Goal: Information Seeking & Learning: Compare options

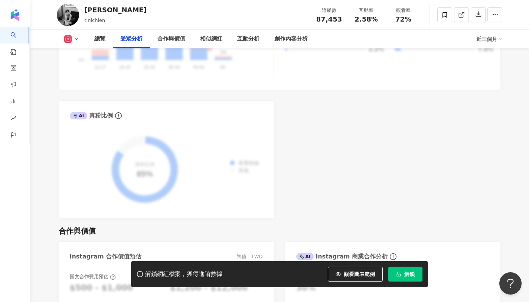
scroll to position [856, 0]
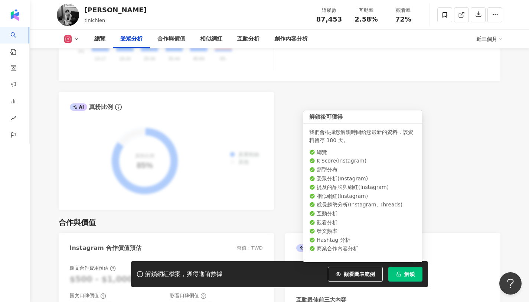
click at [413, 273] on span "解鎖" at bounding box center [410, 274] width 10 height 6
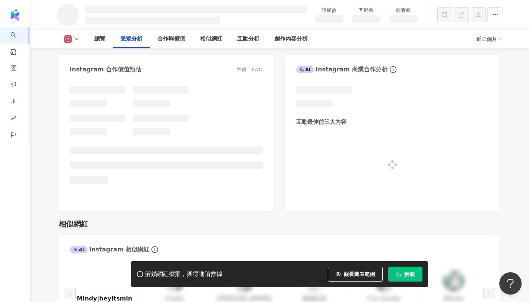
scroll to position [786, 0]
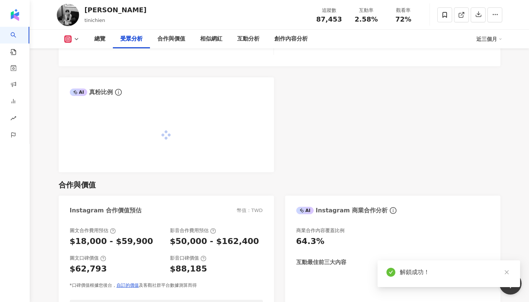
scroll to position [856, 0]
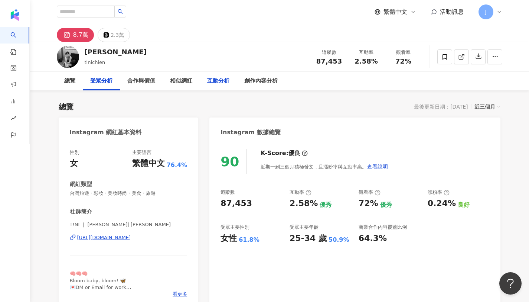
click at [220, 84] on div "互動分析" at bounding box center [218, 81] width 22 height 9
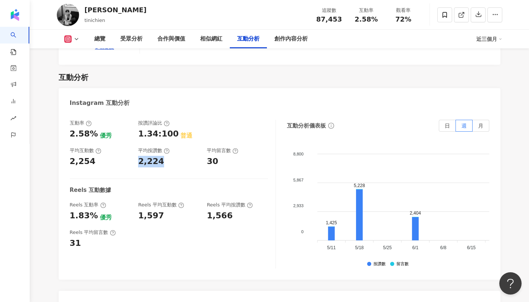
drag, startPoint x: 137, startPoint y: 147, endPoint x: 165, endPoint y: 153, distance: 27.9
click at [165, 153] on div "互動率 2.58% 優秀 按讚評論比 1.34:100 普通 平均互動數 2,254 平均按讚數 2,224 平均留言數 30 Reels 互動數據 Reel…" at bounding box center [173, 194] width 206 height 149
click at [142, 153] on div "互動率 2.58% 優秀 按讚評論比 1.34:100 普通 平均互動數 2,254 平均按讚數 2,224 平均留言數 30 Reels 互動數據 Reel…" at bounding box center [173, 194] width 206 height 149
drag, startPoint x: 87, startPoint y: 178, endPoint x: 115, endPoint y: 178, distance: 28.6
click at [115, 178] on div "互動率 2.58% 優秀 按讚評論比 1.34:100 普通 平均互動數 2,254 平均按讚數 2,224 平均留言數 30 Reels 互動數據 Reel…" at bounding box center [173, 194] width 206 height 149
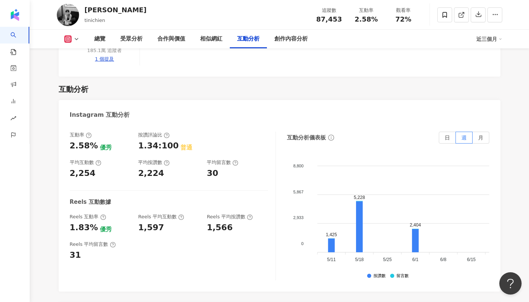
scroll to position [1478, 0]
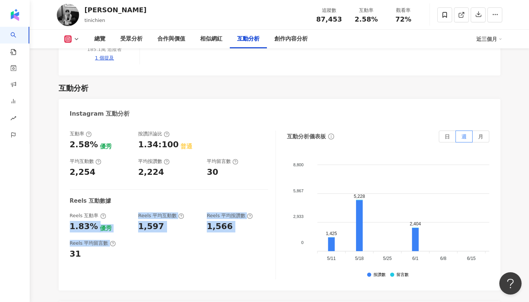
drag, startPoint x: 72, startPoint y: 209, endPoint x: 168, endPoint y: 228, distance: 97.7
click at [168, 228] on div "互動率 2.58% 優秀 按讚評論比 1.34:100 普通 平均互動數 2,254 平均按讚數 2,224 平均留言數 30 Reels 互動數據 Reel…" at bounding box center [173, 204] width 206 height 149
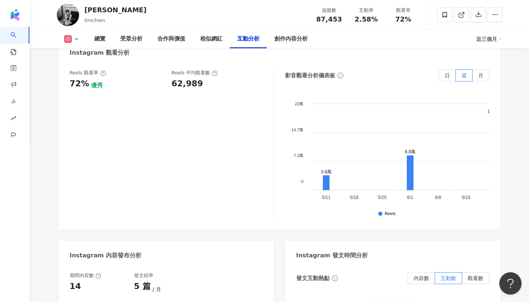
scroll to position [1705, 0]
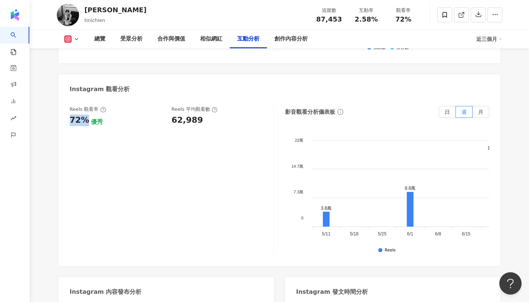
drag, startPoint x: 71, startPoint y: 101, endPoint x: 86, endPoint y: 103, distance: 15.7
click at [86, 114] on div "72% 優秀" at bounding box center [117, 120] width 95 height 12
drag, startPoint x: 173, startPoint y: 105, endPoint x: 207, endPoint y: 112, distance: 34.5
click at [207, 112] on div "Reels 觀看率 72% 優秀 Reels 平均觀看數 62,989" at bounding box center [172, 180] width 204 height 149
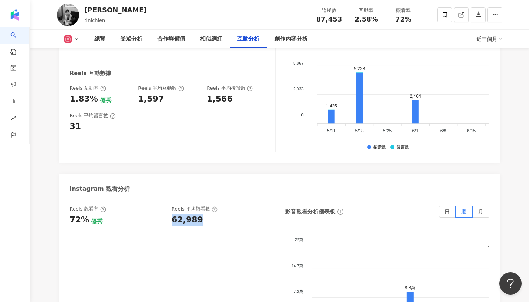
scroll to position [1601, 0]
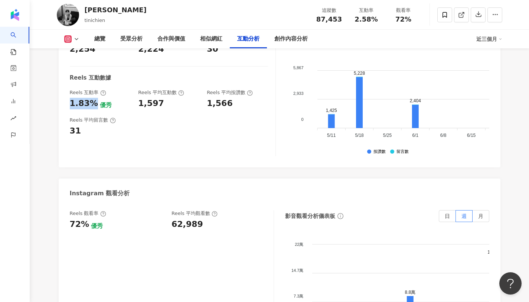
drag, startPoint x: 69, startPoint y: 86, endPoint x: 90, endPoint y: 86, distance: 21.6
click at [90, 86] on div "互動率 2.58% 優秀 按讚評論比 1.34:100 普通 平均互動數 2,254 平均按讚數 2,224 平均留言數 30 Reels 互動數據 Reel…" at bounding box center [280, 83] width 442 height 167
click at [205, 126] on div "互動率 2.58% 優秀 按讚評論比 1.34:100 普通 平均互動數 2,254 平均按讚數 2,224 平均留言數 30 Reels 互動數據 Reel…" at bounding box center [173, 81] width 206 height 149
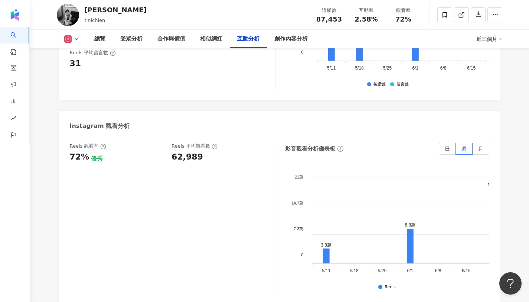
scroll to position [1668, 0]
drag, startPoint x: 172, startPoint y: 141, endPoint x: 218, endPoint y: 146, distance: 46.8
click at [218, 146] on div "Reels 觀看率 72% 優秀 Reels 平均觀看數 62,989" at bounding box center [172, 216] width 204 height 149
copy div "62,989"
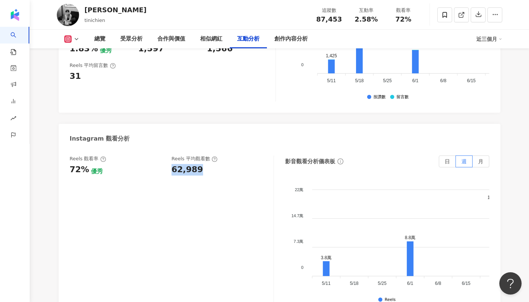
scroll to position [1654, 0]
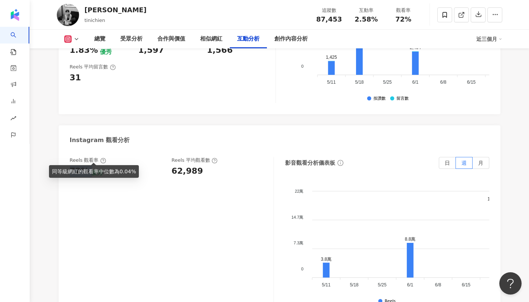
copy div "72%"
drag, startPoint x: 69, startPoint y: 154, endPoint x: 88, endPoint y: 157, distance: 18.4
click at [88, 165] on div "72% 優秀" at bounding box center [117, 171] width 95 height 12
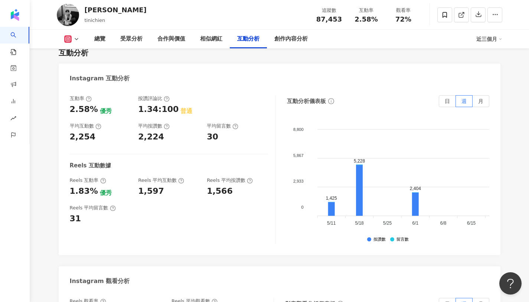
scroll to position [1512, 0]
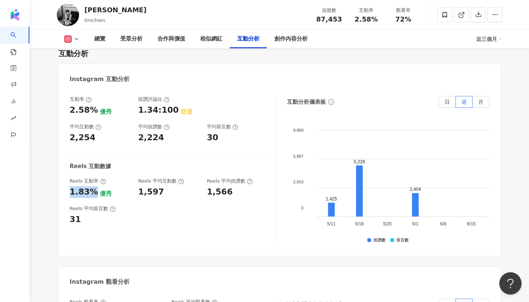
copy div "1.83%"
drag, startPoint x: 70, startPoint y: 175, endPoint x: 93, endPoint y: 180, distance: 23.5
click at [93, 186] on div "1.83% 優秀" at bounding box center [100, 192] width 61 height 12
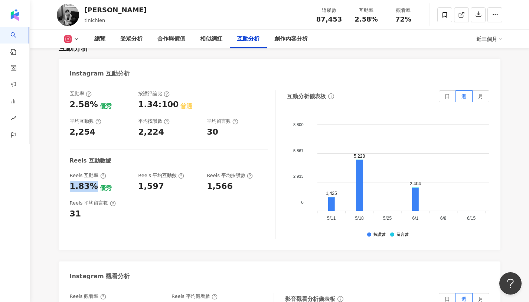
scroll to position [1524, 0]
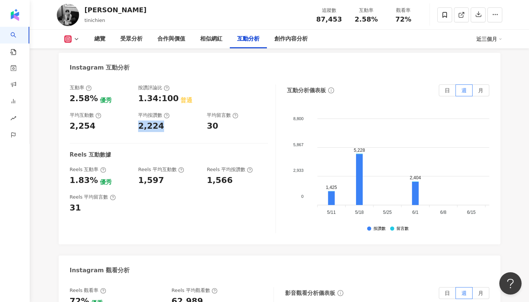
copy div "2,224"
drag, startPoint x: 139, startPoint y: 110, endPoint x: 162, endPoint y: 112, distance: 23.1
click at [162, 120] on div "2,224" at bounding box center [168, 126] width 61 height 12
copy div "30"
drag, startPoint x: 205, startPoint y: 111, endPoint x: 224, endPoint y: 111, distance: 18.6
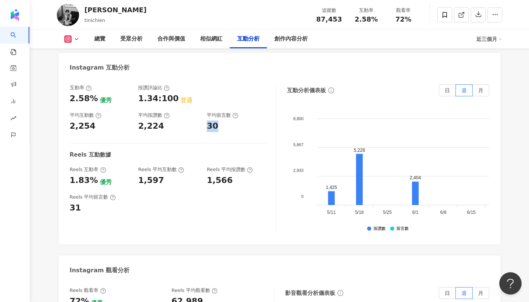
click at [224, 111] on div "互動率 2.58% 優秀 按讚評論比 1.34:100 普通 平均互動數 2,254 平均按讚數 2,224 平均留言數 30" at bounding box center [169, 108] width 198 height 48
drag, startPoint x: 70, startPoint y: 80, endPoint x: 92, endPoint y: 85, distance: 22.9
click at [92, 93] on div "2.58%" at bounding box center [84, 99] width 28 height 12
copy div "2.58%"
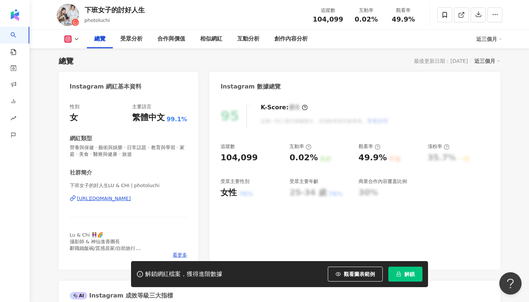
click at [397, 270] on button "解鎖" at bounding box center [406, 273] width 34 height 15
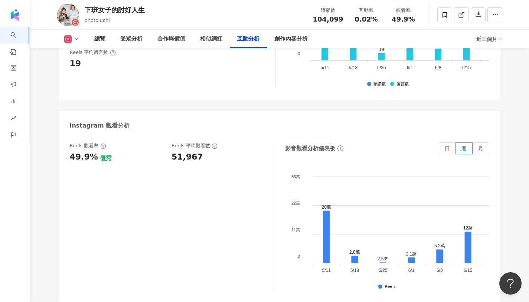
scroll to position [1644, 0]
drag, startPoint x: 172, startPoint y: 137, endPoint x: 205, endPoint y: 137, distance: 32.3
click at [205, 151] on div "51,967" at bounding box center [219, 157] width 95 height 12
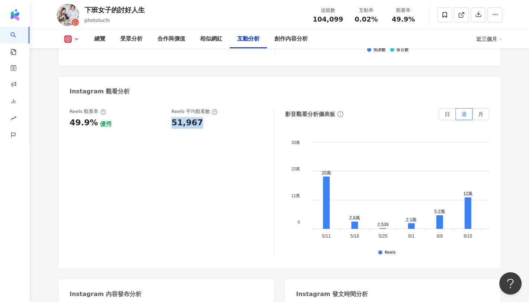
scroll to position [1679, 0]
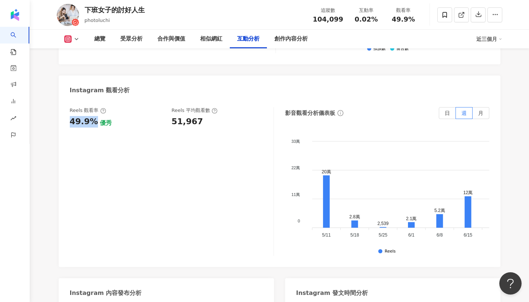
drag, startPoint x: 71, startPoint y: 103, endPoint x: 91, endPoint y: 105, distance: 20.5
click at [91, 116] on div "49.9%" at bounding box center [84, 122] width 28 height 12
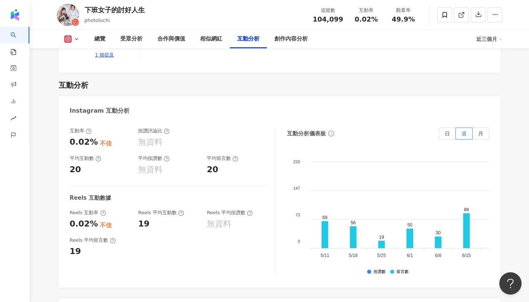
scroll to position [1470, 0]
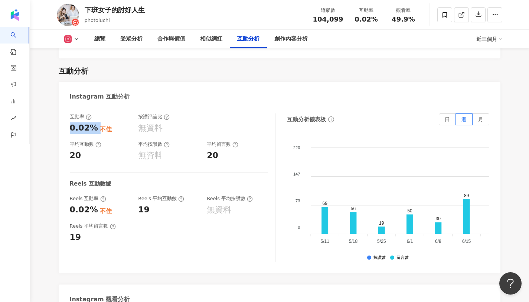
drag, startPoint x: 70, startPoint y: 110, endPoint x: 94, endPoint y: 112, distance: 24.2
click at [94, 122] on div "0.02% 不佳" at bounding box center [100, 128] width 61 height 12
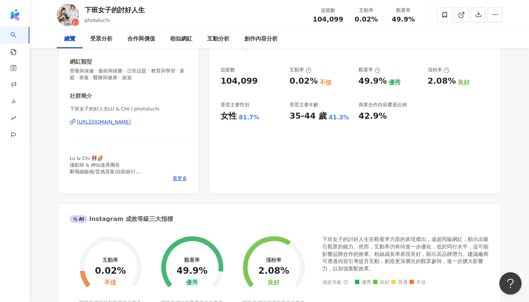
scroll to position [0, 0]
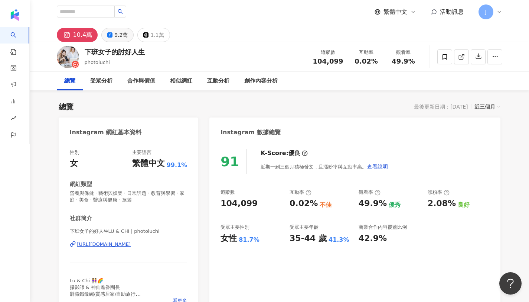
click at [112, 34] on button "9.2萬" at bounding box center [117, 35] width 32 height 14
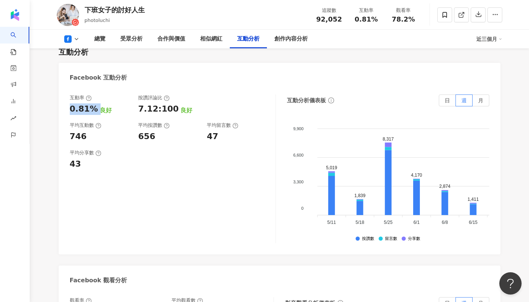
scroll to position [1232, 0]
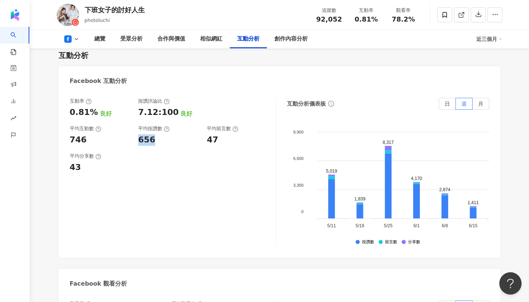
drag, startPoint x: 137, startPoint y: 115, endPoint x: 160, endPoint y: 117, distance: 22.7
click at [160, 117] on div "互動率 0.81% 良好 按讚評論比 7.12:100 良好 平均互動數 746 平均按讚數 656 平均留言數 47" at bounding box center [169, 122] width 198 height 48
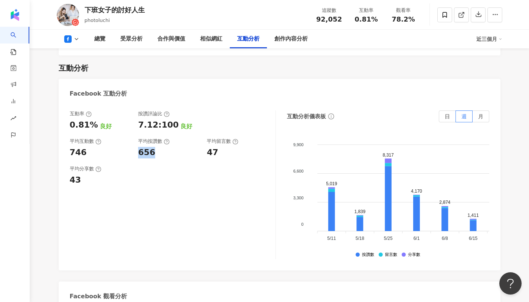
scroll to position [1206, 0]
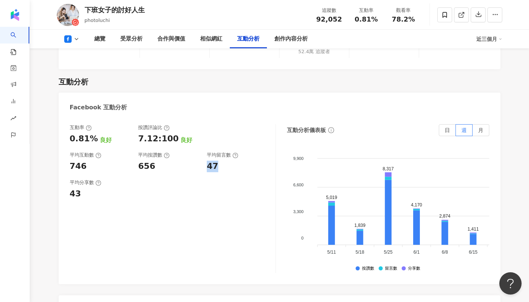
drag, startPoint x: 206, startPoint y: 138, endPoint x: 227, endPoint y: 138, distance: 20.4
click at [227, 138] on div "互動率 0.81% 良好 按讚評論比 7.12:100 良好 平均互動數 746 平均按讚數 656 平均留言數 47" at bounding box center [169, 148] width 198 height 48
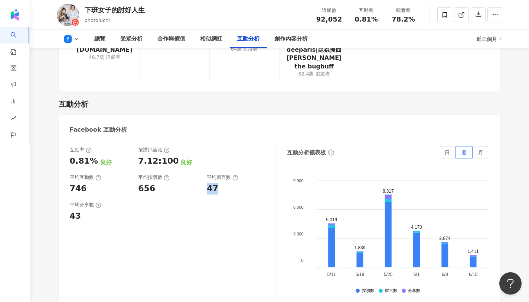
scroll to position [1195, 0]
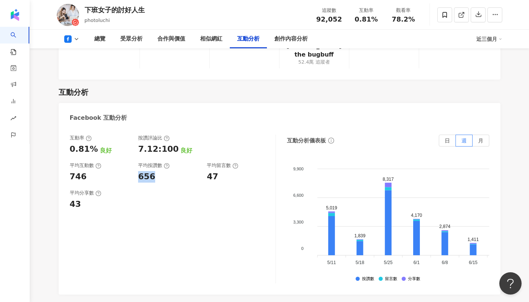
drag, startPoint x: 138, startPoint y: 149, endPoint x: 158, endPoint y: 151, distance: 20.1
click at [158, 171] on div "656" at bounding box center [168, 177] width 61 height 12
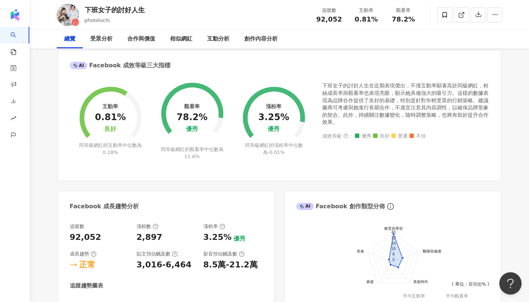
scroll to position [0, 0]
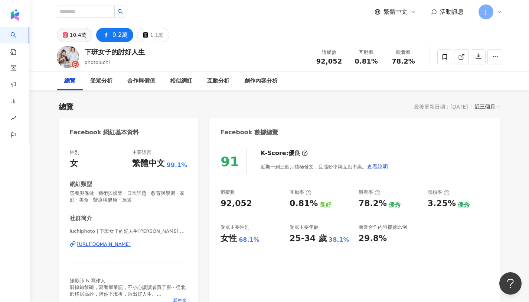
click at [77, 39] on div "10.4萬" at bounding box center [78, 35] width 17 height 10
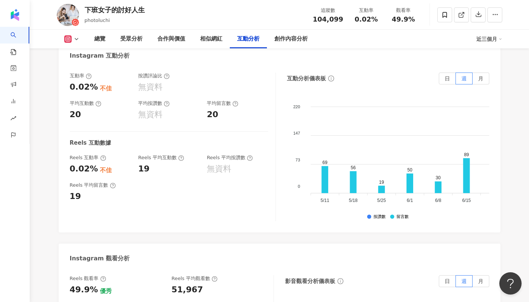
scroll to position [1491, 0]
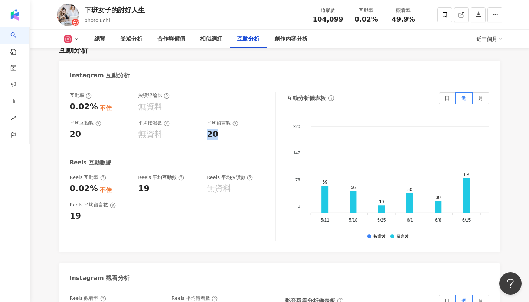
drag, startPoint x: 207, startPoint y: 115, endPoint x: 223, endPoint y: 117, distance: 16.4
click at [223, 129] on div "20" at bounding box center [237, 135] width 61 height 12
drag, startPoint x: 356, startPoint y: 17, endPoint x: 377, endPoint y: 17, distance: 21.2
click at [377, 17] on div "0.02%" at bounding box center [367, 19] width 28 height 7
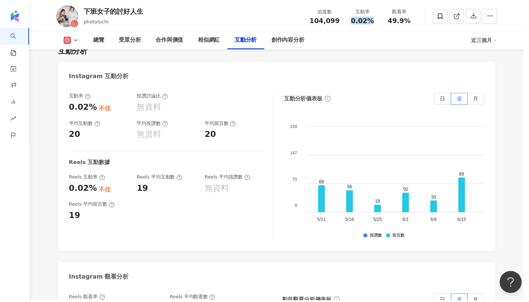
scroll to position [1491, 0]
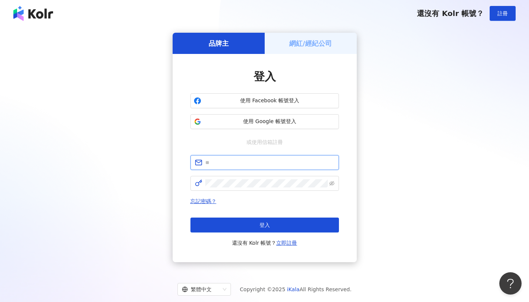
click at [310, 164] on input "text" at bounding box center [269, 162] width 129 height 8
type input "**********"
click at [279, 164] on input "**********" at bounding box center [269, 162] width 129 height 8
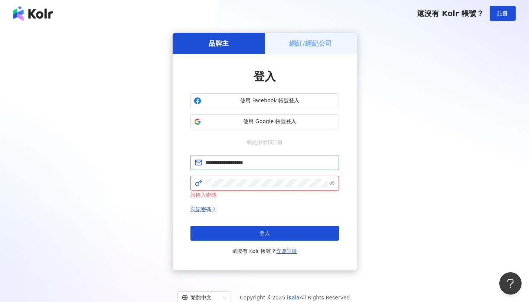
click button "登入" at bounding box center [265, 233] width 149 height 15
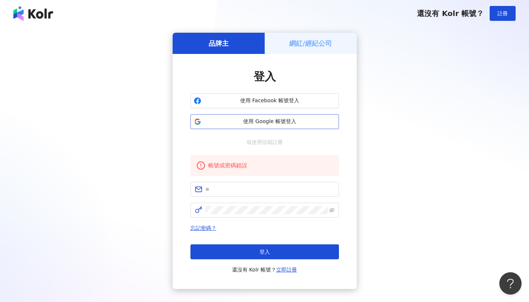
click at [297, 122] on span "使用 Google 帳號登入" at bounding box center [270, 121] width 132 height 7
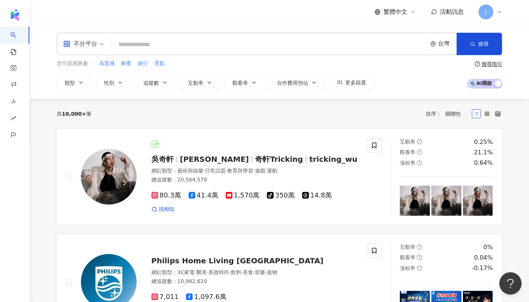
click at [383, 53] on div "不分平台 台灣 搜尋" at bounding box center [280, 44] width 446 height 22
click at [333, 43] on input "search" at bounding box center [269, 45] width 310 height 14
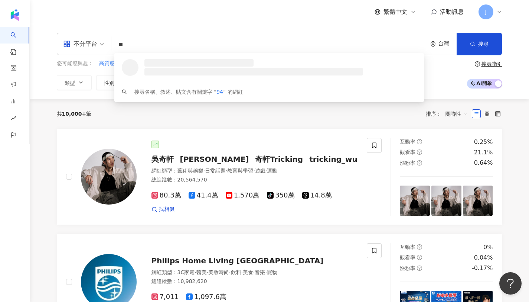
type input "*"
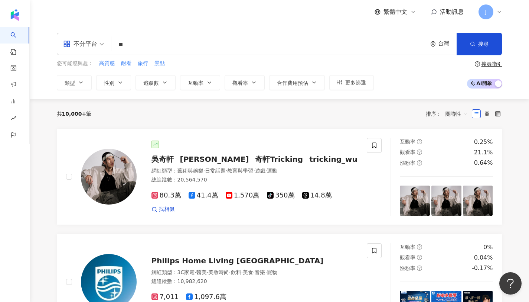
type input "**"
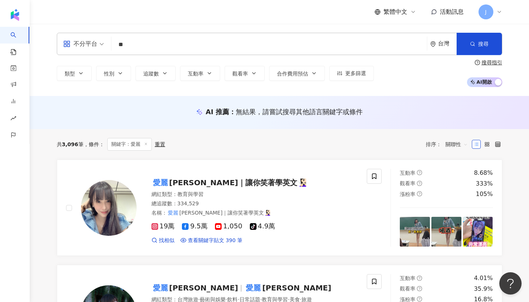
click at [498, 12] on icon at bounding box center [499, 11] width 3 height 1
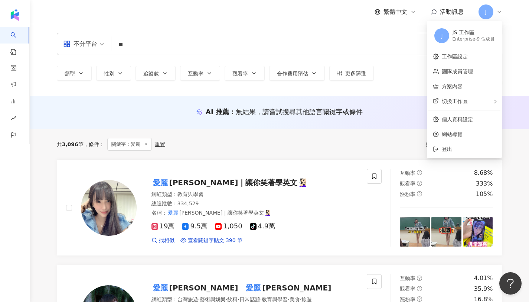
click at [521, 49] on div "不分平台 ** 台灣 搜尋 22d0c0d5-5d32-4b27-b2b5-dc3a72f73fab 6d600d3e-24c2-45af-a58b-3b2a…" at bounding box center [280, 60] width 500 height 72
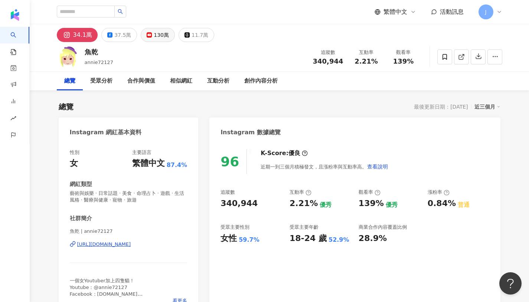
click at [154, 39] on div "130萬" at bounding box center [161, 35] width 15 height 10
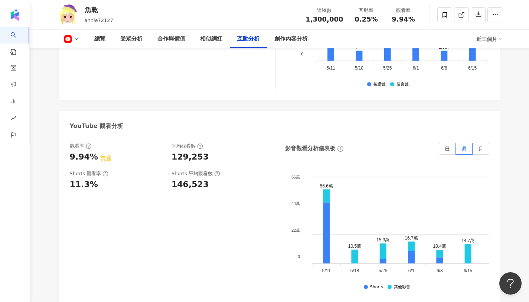
scroll to position [1373, 0]
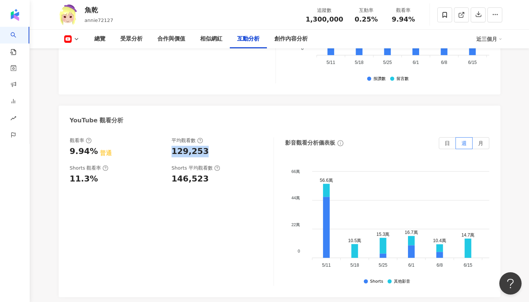
drag, startPoint x: 171, startPoint y: 151, endPoint x: 210, endPoint y: 152, distance: 38.6
click at [210, 152] on div "觀看率 9.94% 普通 平均觀看數 129,253" at bounding box center [168, 147] width 197 height 20
copy div "9.94%"
drag, startPoint x: 67, startPoint y: 151, endPoint x: 91, endPoint y: 153, distance: 24.6
click at [91, 153] on div "觀看率 9.94% 普通 平均觀看數 129,253 Shorts 觀看率 11.3% Shorts 平均觀看數 146,523 影音觀看分析儀表板 日 週 …" at bounding box center [280, 213] width 442 height 167
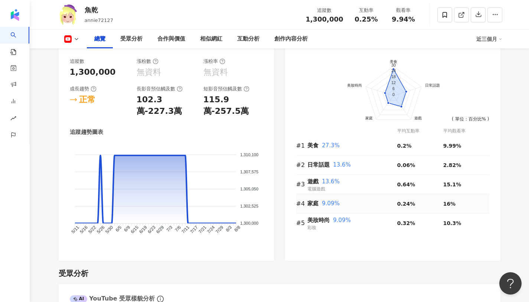
scroll to position [0, 0]
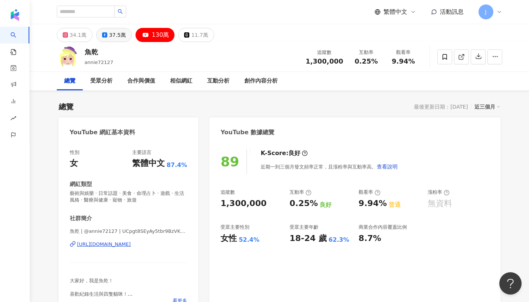
click at [113, 33] on div "37.5萬" at bounding box center [117, 35] width 17 height 10
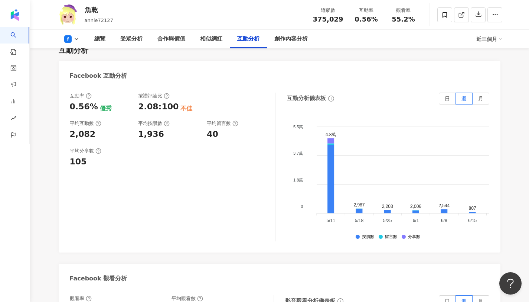
scroll to position [1215, 0]
drag, startPoint x: 137, startPoint y: 116, endPoint x: 178, endPoint y: 115, distance: 40.9
click at [178, 115] on div "互動率 0.56% 優秀 按讚評論比 2.08:100 不佳 平均互動數 2,082 平均按讚數 1,936 平均留言數 40" at bounding box center [169, 117] width 198 height 48
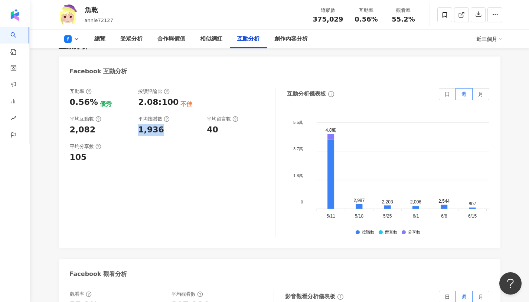
scroll to position [1213, 0]
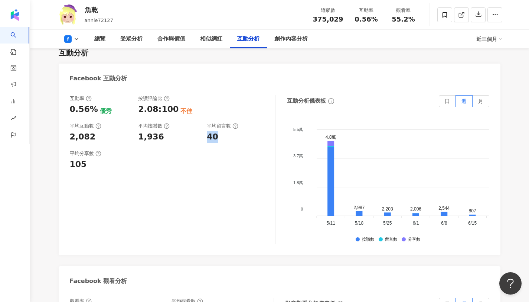
drag, startPoint x: 207, startPoint y: 117, endPoint x: 234, endPoint y: 116, distance: 27.2
click at [234, 131] on div "40" at bounding box center [237, 137] width 61 height 12
drag, startPoint x: 94, startPoint y: 91, endPoint x: 71, endPoint y: 89, distance: 23.8
click at [71, 104] on div "0.56% 優秀" at bounding box center [100, 110] width 61 height 12
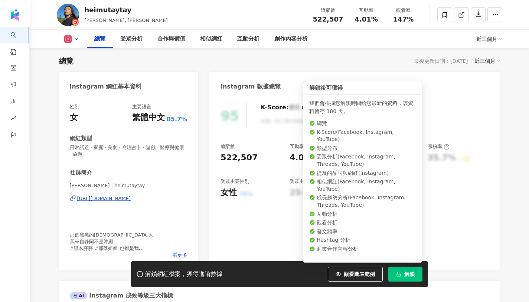
scroll to position [46, 0]
click at [411, 270] on button "解鎖" at bounding box center [406, 273] width 34 height 15
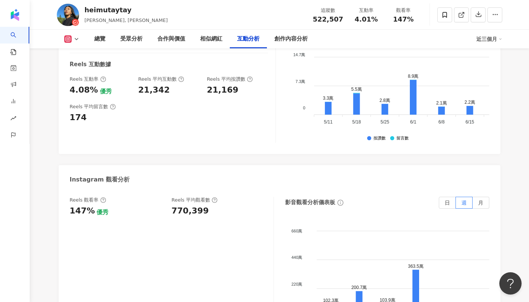
scroll to position [1629, 0]
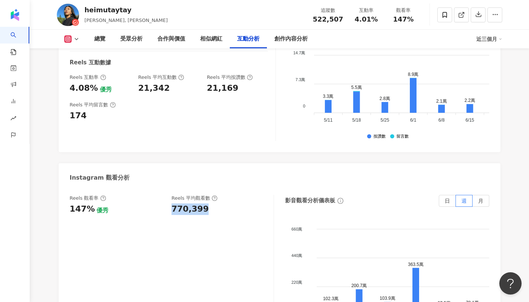
drag, startPoint x: 172, startPoint y: 174, endPoint x: 205, endPoint y: 175, distance: 33.1
click at [205, 203] on div "770,399" at bounding box center [219, 209] width 95 height 12
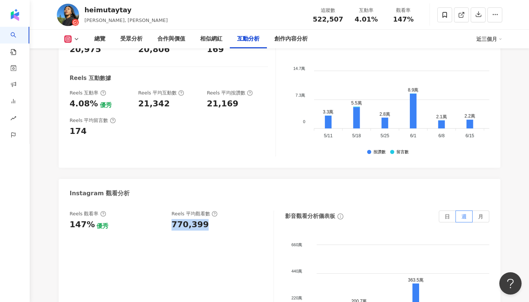
scroll to position [1612, 0]
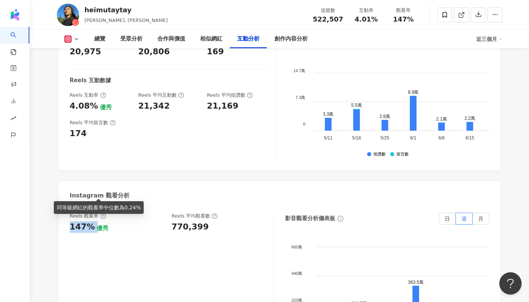
drag, startPoint x: 70, startPoint y: 190, endPoint x: 92, endPoint y: 191, distance: 22.3
click at [92, 221] on div "147% 優秀" at bounding box center [117, 227] width 95 height 12
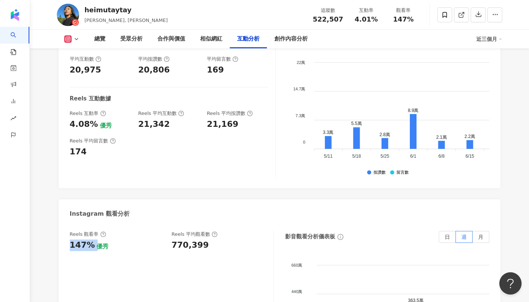
scroll to position [1573, 0]
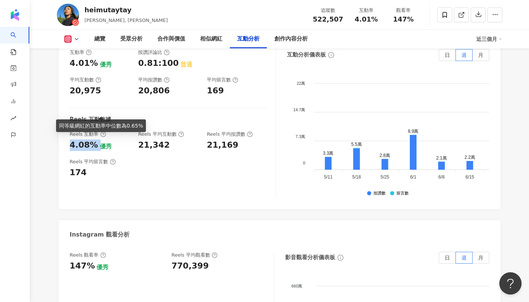
drag, startPoint x: 71, startPoint y: 108, endPoint x: 96, endPoint y: 109, distance: 25.6
click at [96, 139] on div "4.08% 優秀" at bounding box center [100, 145] width 61 height 12
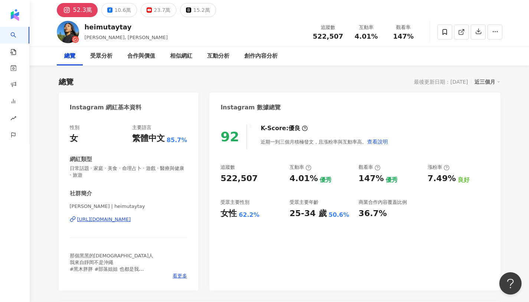
scroll to position [0, 0]
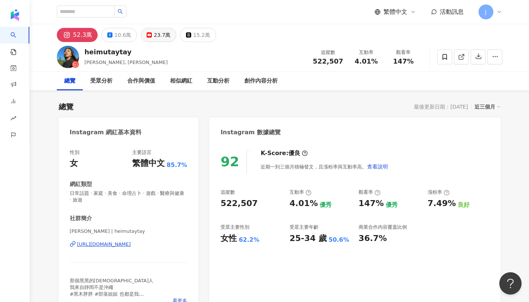
click at [157, 33] on div "23.7萬" at bounding box center [162, 35] width 17 height 10
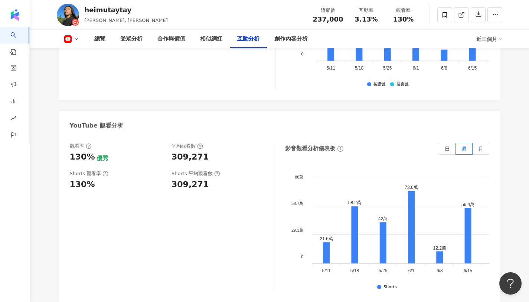
scroll to position [1387, 0]
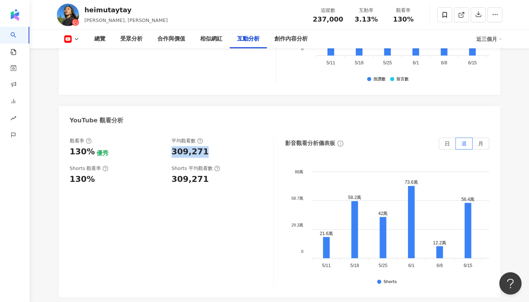
drag, startPoint x: 171, startPoint y: 126, endPoint x: 206, endPoint y: 125, distance: 34.9
click at [206, 137] on div "觀看率 130% 優秀 平均觀看數 309,271" at bounding box center [168, 147] width 197 height 20
copy div "130%"
drag, startPoint x: 69, startPoint y: 128, endPoint x: 91, endPoint y: 129, distance: 21.9
click at [91, 130] on div "觀看率 130% 優秀 平均觀看數 309,271 Shorts 觀看率 130% Shorts 平均觀看數 309,271 影音觀看分析儀表板 日 週 月 …" at bounding box center [280, 213] width 442 height 167
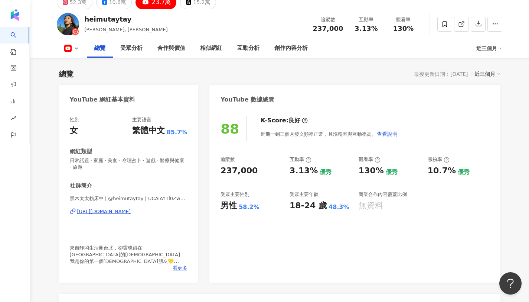
scroll to position [0, 0]
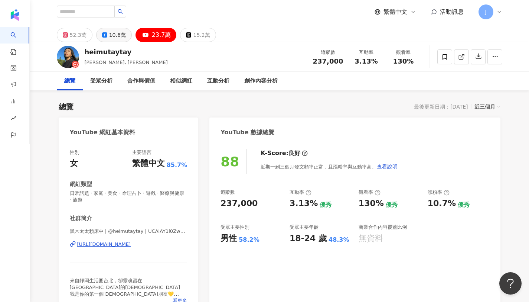
click at [107, 35] on button "10.6萬" at bounding box center [114, 35] width 36 height 14
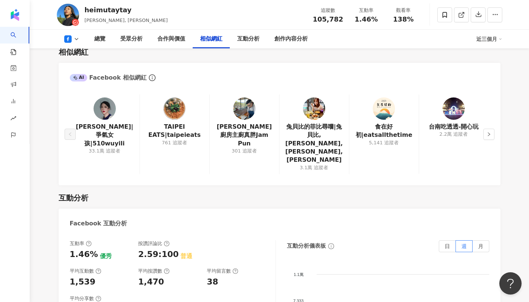
scroll to position [1181, 0]
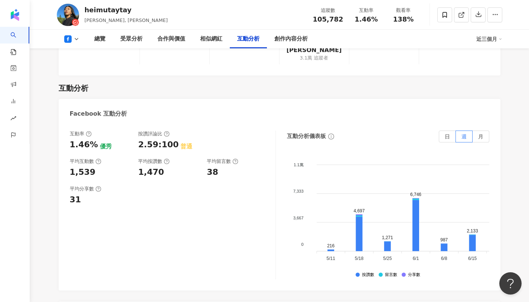
click at [84, 123] on div "互動率 1.46% 優秀 按讚評論比 2.59:100 普通 平均互動數 1,539 平均按讚數 1,470 平均留言數 38 平均分享數 31 互動分析儀表…" at bounding box center [280, 206] width 442 height 167
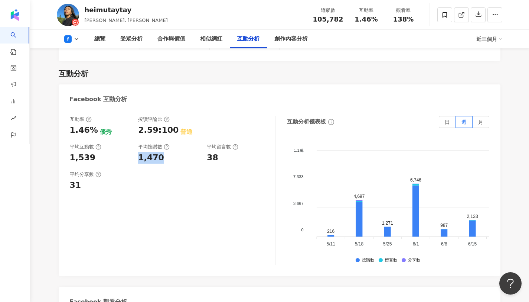
copy div "1,470"
drag, startPoint x: 138, startPoint y: 129, endPoint x: 163, endPoint y: 131, distance: 25.4
click at [163, 131] on div "互動率 1.46% 優秀 按讚評論比 2.59:100 普通 平均互動數 1,539 平均按讚數 1,470 平均留言數 38" at bounding box center [169, 140] width 198 height 48
copy div "38"
drag, startPoint x: 208, startPoint y: 129, endPoint x: 223, endPoint y: 130, distance: 14.5
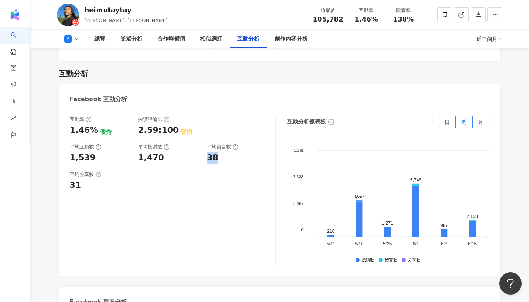
click at [223, 152] on div "38" at bounding box center [237, 158] width 61 height 12
copy div "1.46%"
drag, startPoint x: 66, startPoint y: 101, endPoint x: 93, endPoint y: 103, distance: 27.5
click at [93, 108] on div "互動率 1.46% 優秀 按讚評論比 2.59:100 普通 平均互動數 1,539 平均按讚數 1,470 平均留言數 38 平均分享數 31 互動分析儀表…" at bounding box center [280, 191] width 442 height 167
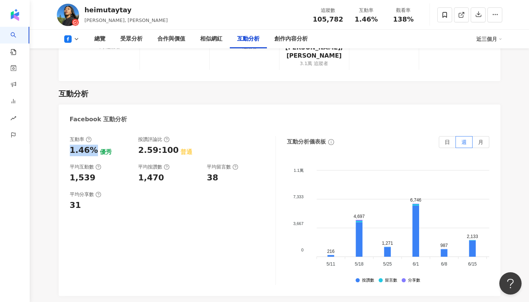
scroll to position [1166, 0]
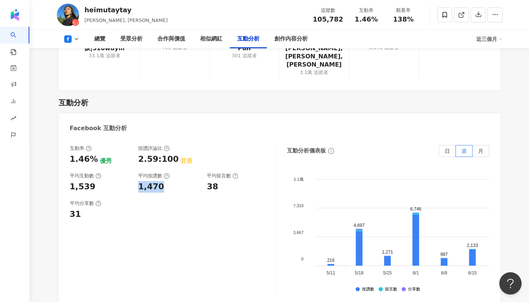
copy div "1,470"
drag, startPoint x: 137, startPoint y: 158, endPoint x: 167, endPoint y: 158, distance: 29.7
click at [167, 158] on div "互動率 1.46% 優秀 按讚評論比 2.59:100 普通 平均互動數 1,539 平均按讚數 1,470 平均留言數 38" at bounding box center [169, 169] width 198 height 48
copy div "38"
drag, startPoint x: 205, startPoint y: 158, endPoint x: 227, endPoint y: 158, distance: 21.9
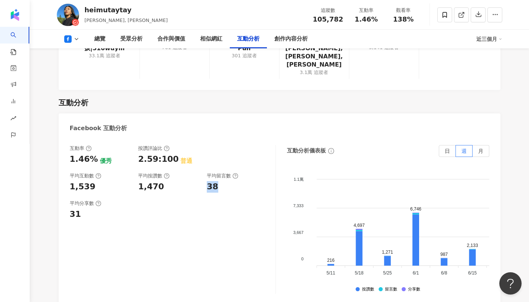
click at [227, 158] on div "互動率 1.46% 優秀 按讚評論比 2.59:100 普通 平均互動數 1,539 平均按讚數 1,470 平均留言數 38" at bounding box center [169, 169] width 198 height 48
click at [74, 153] on div "1.46%" at bounding box center [84, 159] width 28 height 12
copy div "1.46%"
drag, startPoint x: 68, startPoint y: 131, endPoint x: 92, endPoint y: 131, distance: 24.5
click at [92, 137] on div "互動率 1.46% 優秀 按讚評論比 2.59:100 普通 平均互動數 1,539 平均按讚數 1,470 平均留言數 38 平均分享數 31 互動分析儀表…" at bounding box center [280, 220] width 442 height 167
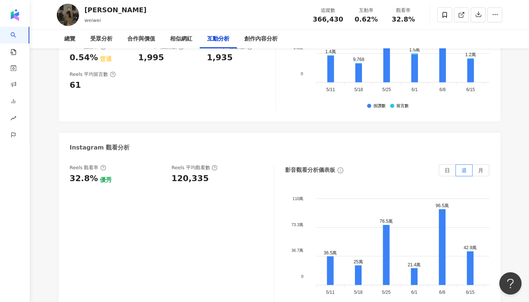
scroll to position [1664, 0]
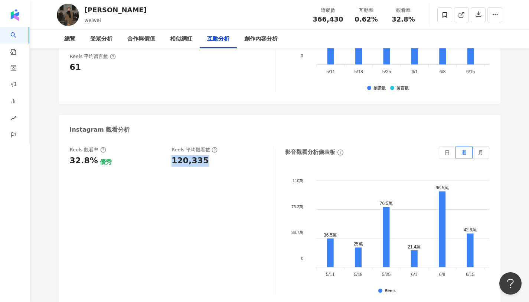
drag, startPoint x: 169, startPoint y: 138, endPoint x: 205, endPoint y: 139, distance: 36.8
click at [205, 146] on div "Reels 觀看率 32.8% 優秀 Reels 平均觀看數 120,335" at bounding box center [168, 156] width 197 height 20
drag, startPoint x: 68, startPoint y: 143, endPoint x: 93, endPoint y: 142, distance: 24.9
click at [93, 142] on div "Reels 觀看率 32.8% 優秀 Reels 平均觀看數 120,335 影音觀看分析儀表板 日 週 月 110萬 110萬 73.3萬 73.3萬 36…" at bounding box center [280, 222] width 442 height 167
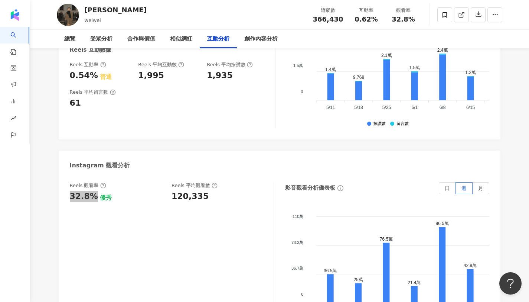
scroll to position [1602, 0]
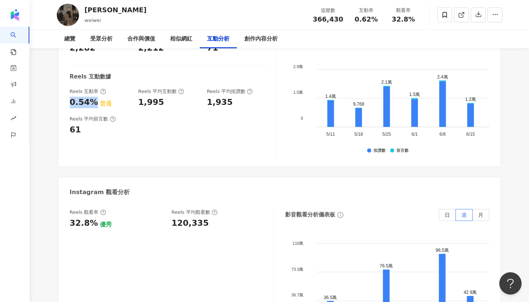
drag, startPoint x: 71, startPoint y: 81, endPoint x: 91, endPoint y: 84, distance: 21.0
click at [91, 97] on div "0.54%" at bounding box center [84, 103] width 28 height 12
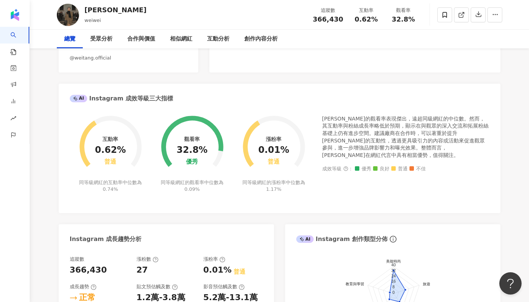
scroll to position [0, 0]
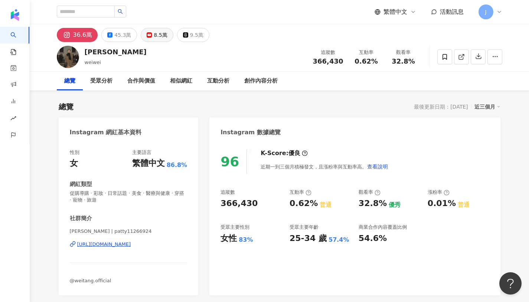
click at [167, 35] on button "8.5萬" at bounding box center [157, 35] width 32 height 14
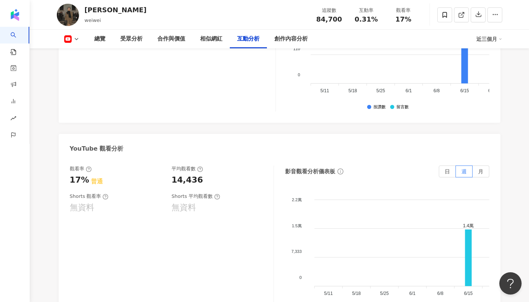
scroll to position [1298, 0]
drag, startPoint x: 169, startPoint y: 159, endPoint x: 213, endPoint y: 159, distance: 43.8
click at [213, 165] on div "觀看率 17% 普通 平均觀看數 14,436" at bounding box center [168, 175] width 197 height 20
drag, startPoint x: 67, startPoint y: 162, endPoint x: 83, endPoint y: 160, distance: 15.7
click at [83, 160] on div "觀看率 17% 普通 平均觀看數 14,436 Shorts 觀看率 無資料 Shorts 平均觀看數 無資料 影音觀看分析儀表板 日 週 月 2.2萬 2.…" at bounding box center [280, 241] width 442 height 167
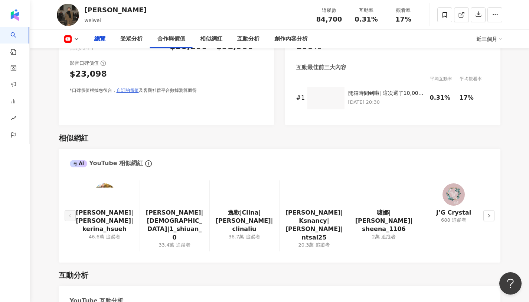
scroll to position [0, 0]
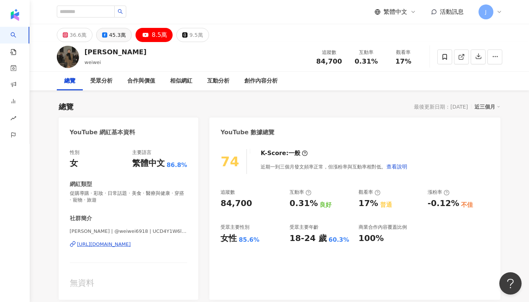
click at [114, 36] on div "45.3萬" at bounding box center [117, 35] width 17 height 10
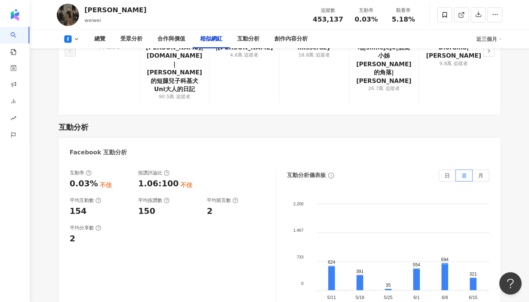
scroll to position [1154, 0]
drag, startPoint x: 137, startPoint y: 169, endPoint x: 174, endPoint y: 167, distance: 37.6
click at [174, 169] on div "互動率 0.03% 不佳 按讚評論比 1.06:100 不佳 平均互動數 154 平均按讚數 150 平均留言數 2" at bounding box center [169, 193] width 198 height 48
drag, startPoint x: 206, startPoint y: 169, endPoint x: 236, endPoint y: 168, distance: 29.7
click at [236, 169] on div "互動率 0.03% 不佳 按讚評論比 1.06:100 不佳 平均互動數 154 平均按讚數 150 平均留言數 2" at bounding box center [169, 193] width 198 height 48
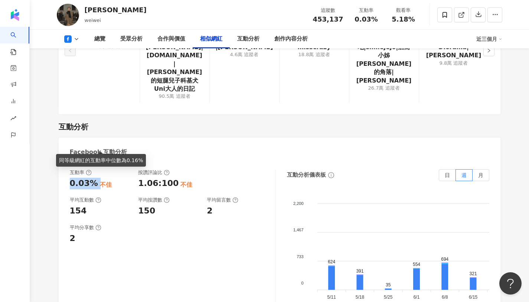
drag, startPoint x: 69, startPoint y: 144, endPoint x: 95, endPoint y: 143, distance: 25.6
click at [95, 178] on div "0.03% 不佳" at bounding box center [100, 184] width 61 height 12
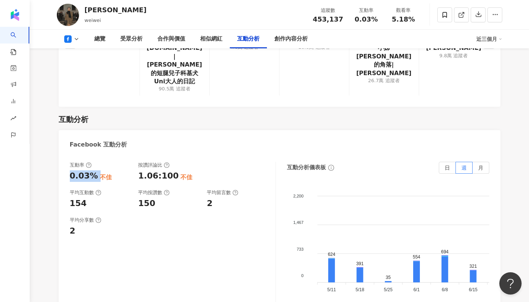
scroll to position [1161, 0]
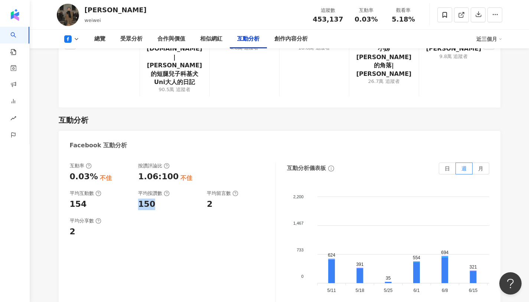
drag, startPoint x: 137, startPoint y: 162, endPoint x: 171, endPoint y: 166, distance: 34.3
click at [171, 166] on div "互動率 0.03% 不佳 按讚評論比 1.06:100 不佳 平均互動數 154 平均按讚數 150 平均留言數 2" at bounding box center [169, 186] width 198 height 48
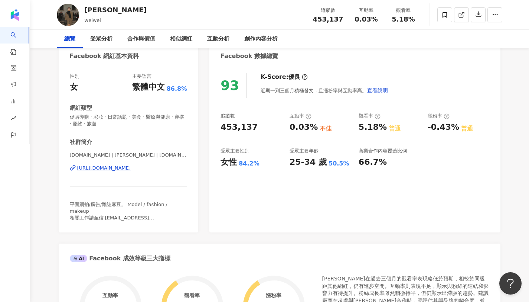
scroll to position [0, 0]
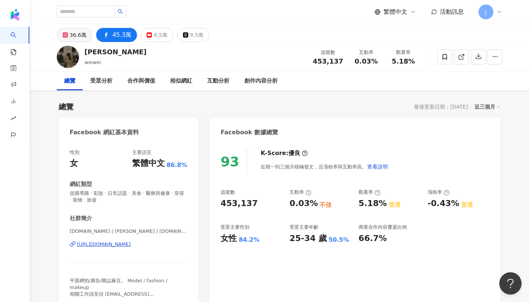
click at [88, 35] on button "36.6萬" at bounding box center [75, 35] width 36 height 14
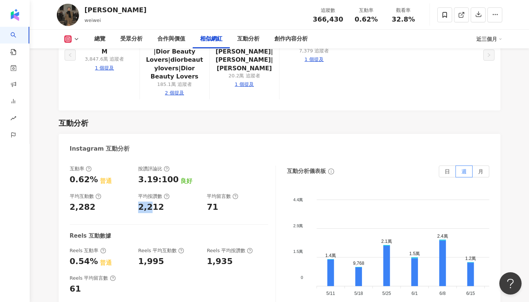
scroll to position [1453, 0]
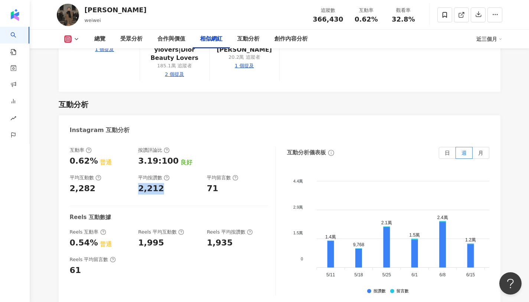
drag, startPoint x: 137, startPoint y: 169, endPoint x: 167, endPoint y: 165, distance: 30.1
click at [167, 165] on div "互動率 0.62% 普通 按讚評論比 3.19:100 良好 平均互動數 2,282 平均按讚數 2,212 平均留言數 71" at bounding box center [169, 171] width 198 height 48
drag, startPoint x: 205, startPoint y: 171, endPoint x: 246, endPoint y: 169, distance: 40.9
click at [246, 169] on div "互動率 0.62% 普通 按讚評論比 3.19:100 良好 平均互動數 2,282 平均按讚數 2,212 平均留言數 71" at bounding box center [169, 171] width 198 height 48
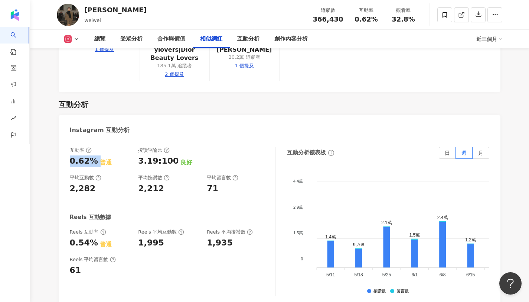
drag, startPoint x: 71, startPoint y: 141, endPoint x: 94, endPoint y: 140, distance: 22.7
click at [94, 155] on div "0.62% 普通" at bounding box center [100, 161] width 61 height 12
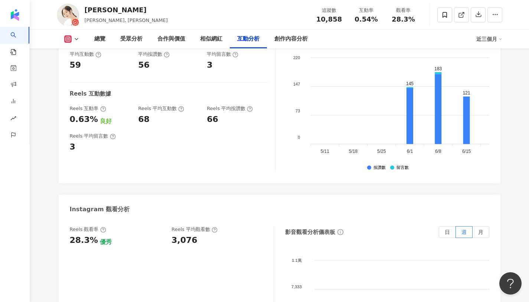
scroll to position [1563, 0]
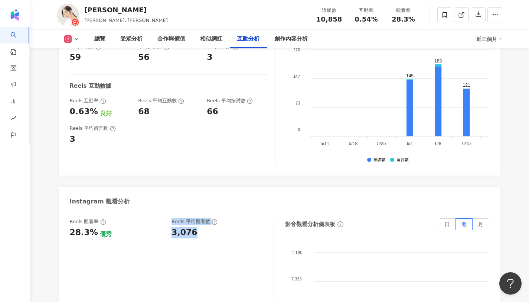
drag, startPoint x: 167, startPoint y: 222, endPoint x: 193, endPoint y: 228, distance: 27.1
click at [193, 228] on div "Reels 觀看率 28.3% 優秀 Reels 平均觀看數 3,076" at bounding box center [168, 228] width 197 height 20
click at [177, 229] on div "3,076" at bounding box center [185, 233] width 26 height 12
drag, startPoint x: 169, startPoint y: 225, endPoint x: 208, endPoint y: 223, distance: 39.4
click at [208, 223] on div "Reels 觀看率 28.3% 優秀 Reels 平均觀看數 3,076" at bounding box center [168, 228] width 197 height 20
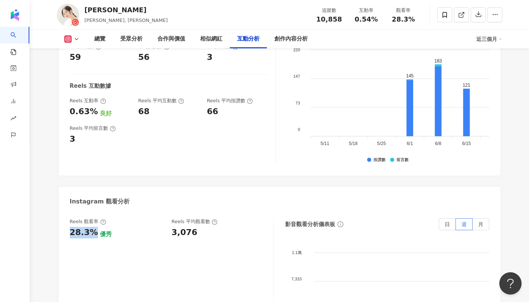
drag, startPoint x: 93, startPoint y: 225, endPoint x: 68, endPoint y: 225, distance: 24.5
click at [68, 225] on div "Reels 觀看率 28.3% 優秀 Reels 平均觀看數 3,076 影音觀看分析儀表板 日 週 月 1.1萬 1.1萬 7,333 7,333 3,66…" at bounding box center [280, 294] width 442 height 167
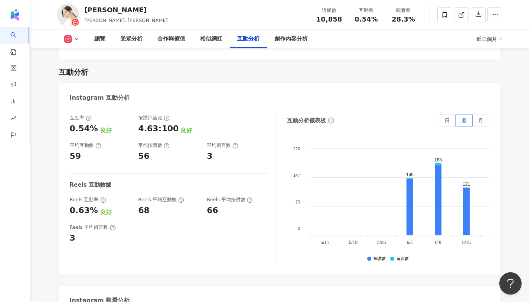
scroll to position [1452, 0]
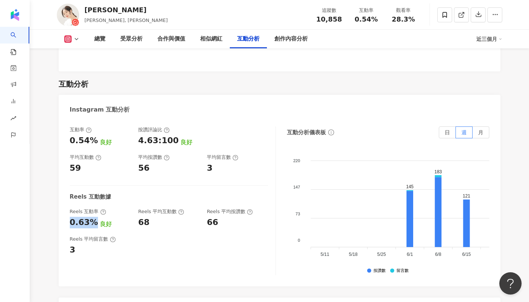
drag, startPoint x: 93, startPoint y: 214, endPoint x: 62, endPoint y: 214, distance: 30.8
click at [62, 214] on div "互動率 0.54% 良好 按讚評論比 4.63:100 良好 平均互動數 59 平均按讚數 56 平均留言數 3 Reels 互動數據 Reels 互動率 0…" at bounding box center [280, 202] width 442 height 167
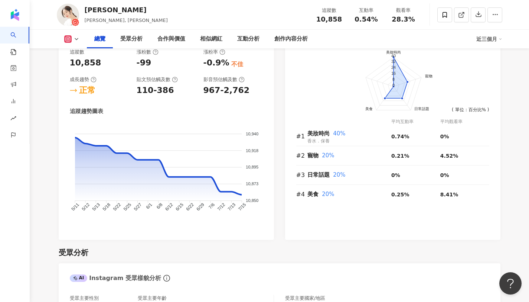
scroll to position [0, 0]
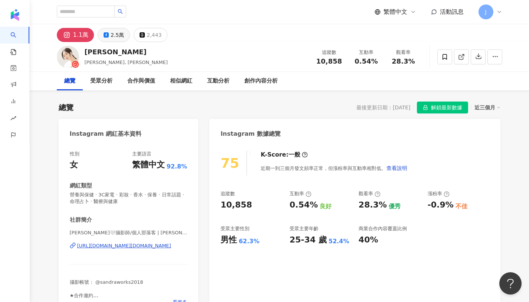
click at [107, 30] on button "2.5萬" at bounding box center [114, 35] width 32 height 14
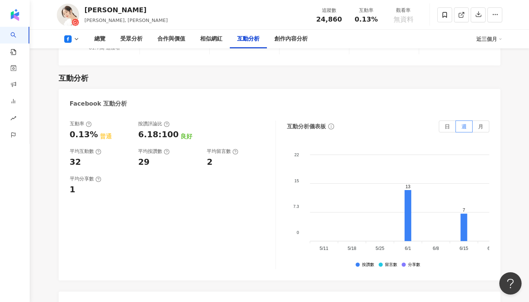
scroll to position [1067, 0]
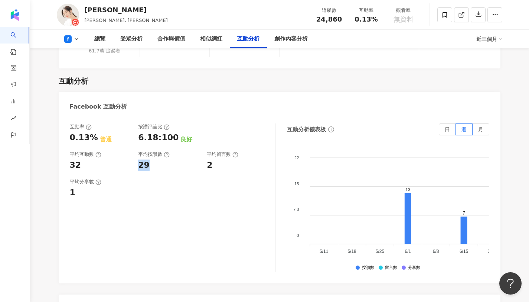
drag, startPoint x: 139, startPoint y: 133, endPoint x: 156, endPoint y: 133, distance: 17.5
click at [156, 159] on div "29" at bounding box center [168, 165] width 61 height 12
copy div "2"
click at [208, 159] on div "2" at bounding box center [210, 165] width 6 height 12
copy div "0.13%"
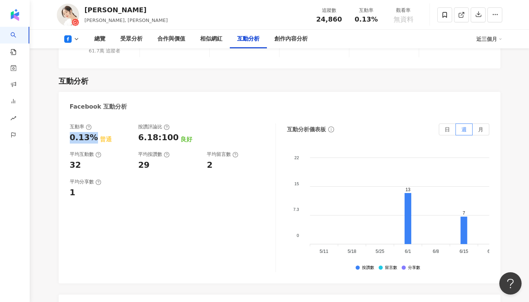
drag, startPoint x: 90, startPoint y: 104, endPoint x: 68, endPoint y: 104, distance: 22.3
click at [68, 116] on div "互動率 0.13% 普通 按讚評論比 6.18:100 良好 平均互動數 32 平均按讚數 29 平均留言數 2 平均分享數 1 互動分析儀表板 日 週 月 …" at bounding box center [280, 199] width 442 height 167
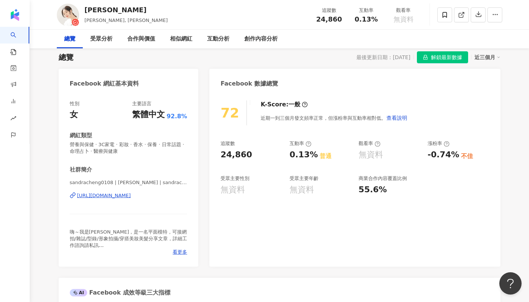
scroll to position [0, 0]
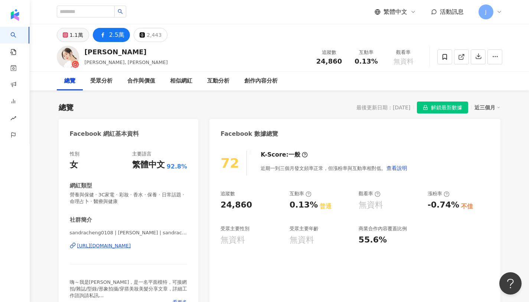
click at [83, 37] on button "1.1萬" at bounding box center [73, 35] width 32 height 14
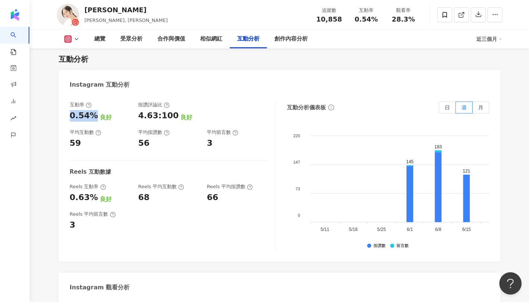
scroll to position [1473, 0]
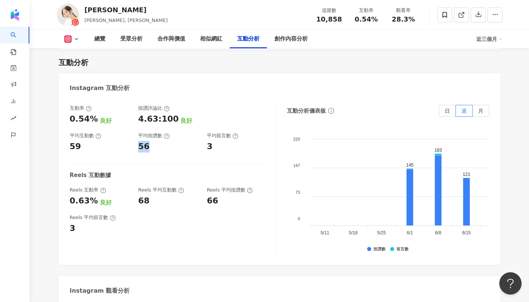
drag, startPoint x: 138, startPoint y: 139, endPoint x: 151, endPoint y: 139, distance: 13.0
click at [151, 139] on div "互動率 0.54% 良好 按讚評論比 4.63:100 良好 平均互動數 59 平均按讚數 56 平均留言數 3" at bounding box center [169, 129] width 198 height 48
copy div "3"
drag, startPoint x: 206, startPoint y: 139, endPoint x: 225, endPoint y: 137, distance: 19.4
click at [225, 137] on div "互動率 0.54% 良好 按讚評論比 4.63:100 良好 平均互動數 59 平均按讚數 56 平均留言數 3" at bounding box center [169, 129] width 198 height 48
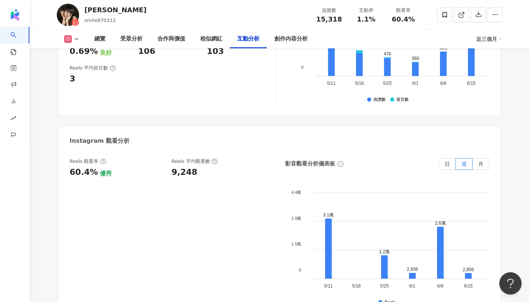
scroll to position [1653, 0]
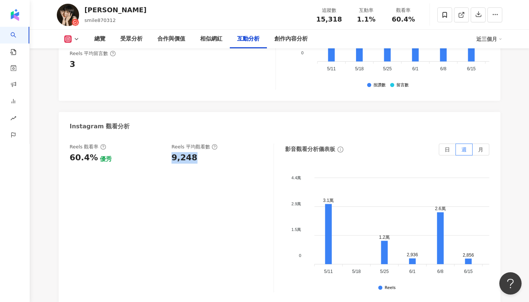
drag, startPoint x: 192, startPoint y: 148, endPoint x: 169, endPoint y: 152, distance: 23.4
click at [169, 152] on div "Reels 觀看率 60.4% 優秀 [PERSON_NAME] 平均觀看數 9,248" at bounding box center [168, 153] width 197 height 20
drag, startPoint x: 94, startPoint y: 149, endPoint x: 60, endPoint y: 148, distance: 33.8
click at [60, 148] on div "Reels 觀看率 60.4% 優秀 Reels 平均觀看數 9,248 影音觀看分析儀表板 日 週 月 4.4萬 4.4萬 2.9萬 2.9萬 1.5萬 1…" at bounding box center [280, 219] width 442 height 167
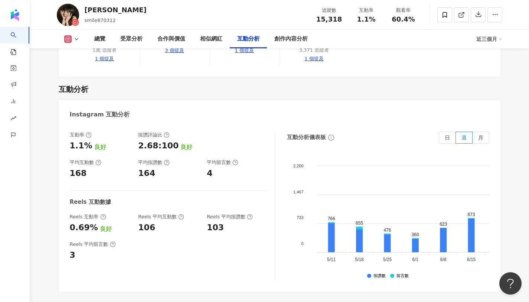
scroll to position [1459, 0]
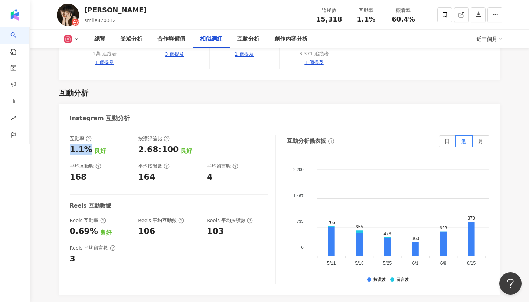
drag, startPoint x: 87, startPoint y: 143, endPoint x: 67, endPoint y: 141, distance: 20.1
click at [67, 141] on div "互動率 1.1% 良好 按讚評論比 2.68:100 良好 平均互動數 168 平均按讚數 164 平均留言數 4 Reels 互動數據 Reels 互動率 …" at bounding box center [280, 211] width 442 height 167
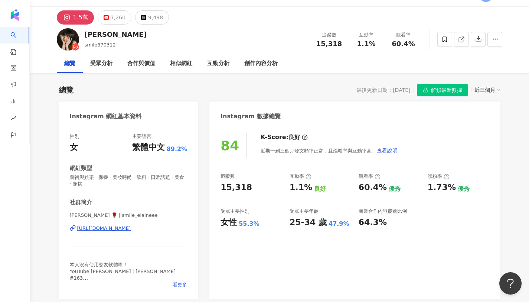
scroll to position [0, 0]
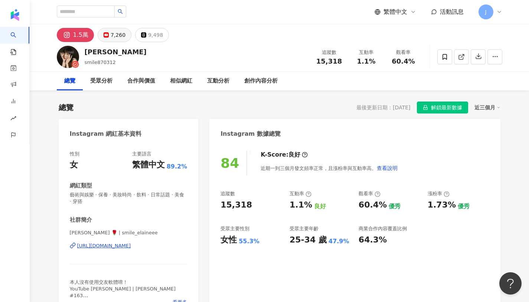
click at [120, 36] on div "7,260" at bounding box center [118, 35] width 15 height 10
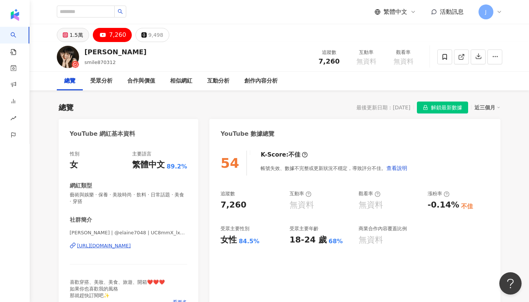
click at [73, 39] on div "1.5萬" at bounding box center [76, 35] width 13 height 10
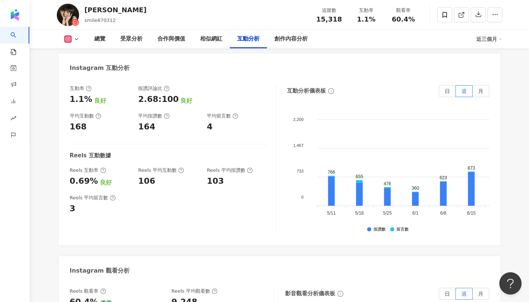
scroll to position [1485, 0]
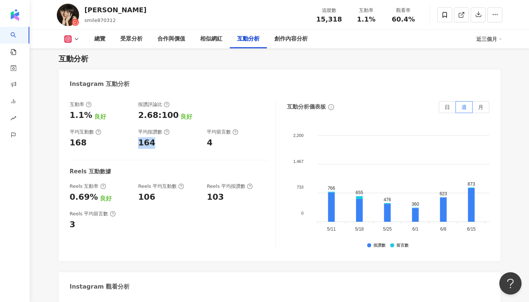
drag, startPoint x: 138, startPoint y: 135, endPoint x: 162, endPoint y: 134, distance: 24.2
click at [162, 134] on div "互動率 1.1% 良好 按讚評論比 2.68:100 良好 平均互動數 168 平均按讚數 164 平均留言數 4" at bounding box center [169, 125] width 198 height 48
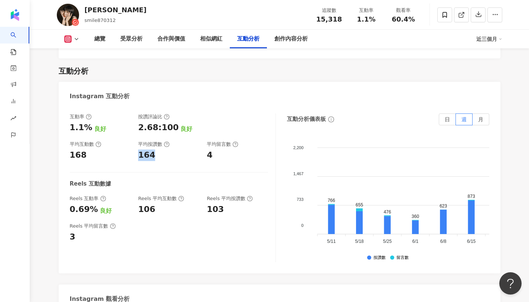
scroll to position [1472, 0]
drag, startPoint x: 208, startPoint y: 145, endPoint x: 230, endPoint y: 145, distance: 21.9
click at [230, 150] on div "4" at bounding box center [237, 156] width 61 height 12
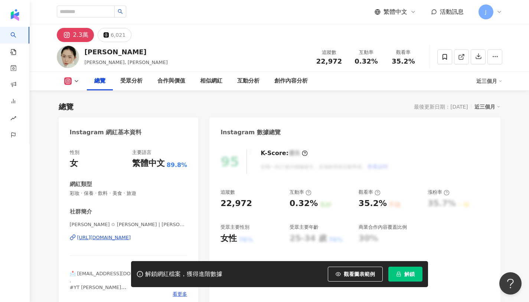
scroll to position [46, 0]
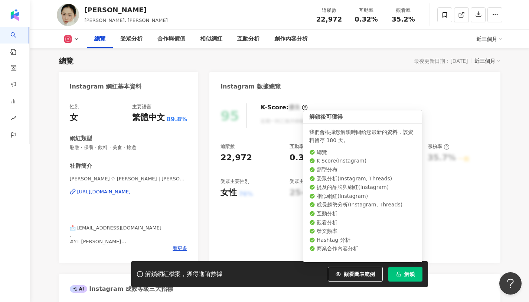
click at [402, 272] on button "解鎖" at bounding box center [406, 273] width 34 height 15
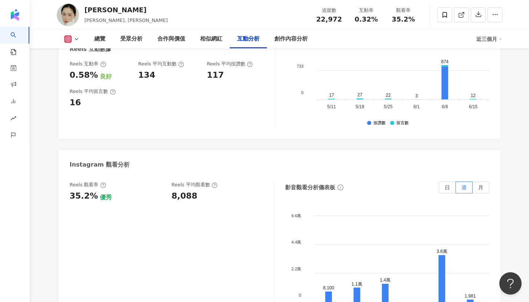
scroll to position [1642, 0]
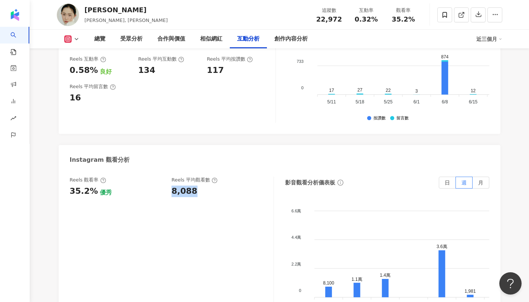
drag, startPoint x: 172, startPoint y: 164, endPoint x: 195, endPoint y: 166, distance: 22.3
click at [195, 185] on div "8,088" at bounding box center [219, 191] width 95 height 12
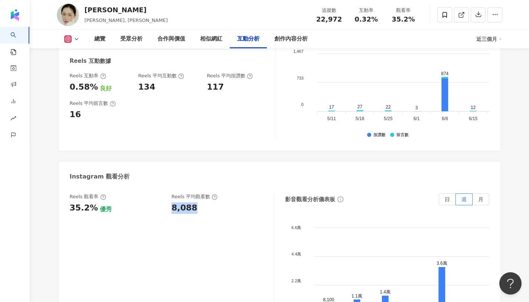
scroll to position [1622, 0]
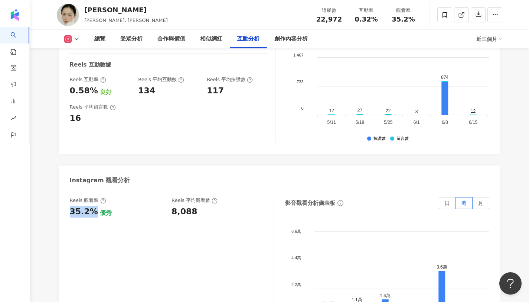
drag, startPoint x: 91, startPoint y: 186, endPoint x: 65, endPoint y: 188, distance: 25.8
click at [65, 189] on div "Reels 觀看率 35.2% 優秀 Reels 平均觀看數 8,088 影音觀看分析儀表板 日 週 月 6.6萬 6.6萬 4.4萬 4.4萬 2.2萬 2…" at bounding box center [280, 272] width 442 height 167
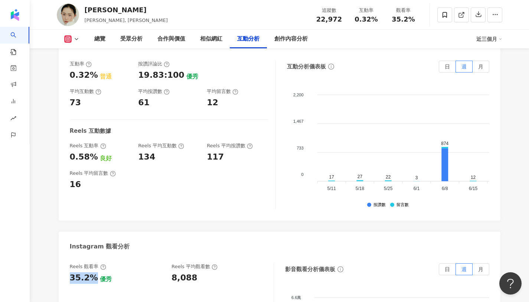
scroll to position [1553, 0]
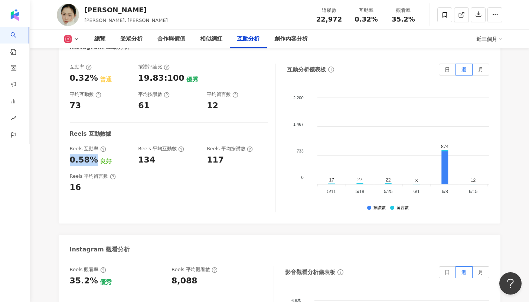
drag, startPoint x: 92, startPoint y: 134, endPoint x: 70, endPoint y: 136, distance: 21.6
click at [70, 154] on div "0.58%" at bounding box center [84, 160] width 28 height 12
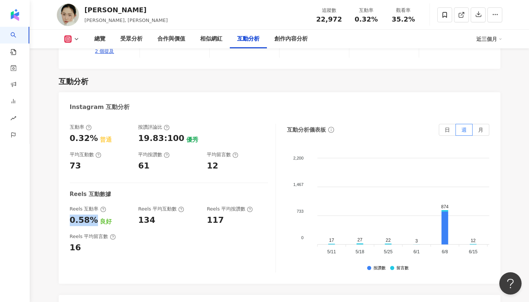
scroll to position [1501, 0]
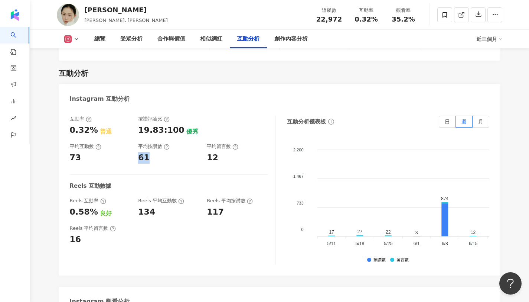
drag, startPoint x: 138, startPoint y: 132, endPoint x: 161, endPoint y: 133, distance: 23.0
click at [161, 133] on div "互動率 0.32% 普通 按讚評論比 19.83:100 優秀 平均互動數 73 平均按讚數 61 平均留言數 12" at bounding box center [169, 140] width 198 height 48
drag, startPoint x: 209, startPoint y: 131, endPoint x: 229, endPoint y: 132, distance: 20.5
click at [229, 152] on div "12" at bounding box center [237, 158] width 61 height 12
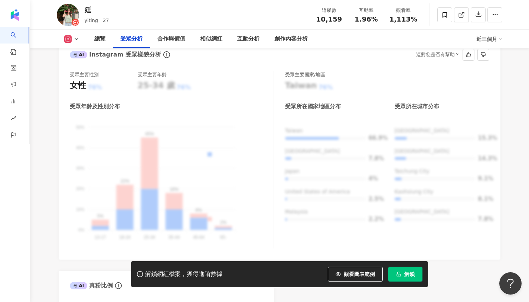
scroll to position [374, 0]
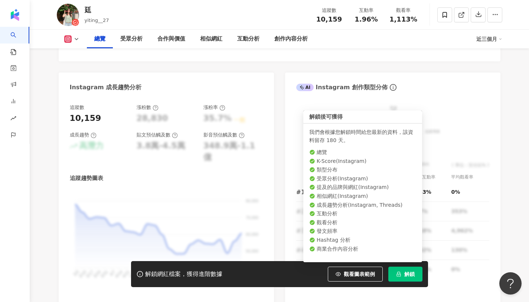
click at [415, 273] on button "解鎖" at bounding box center [406, 273] width 34 height 15
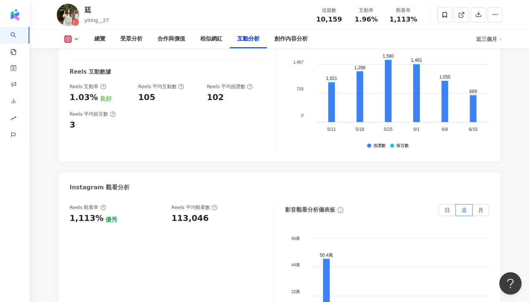
scroll to position [1578, 0]
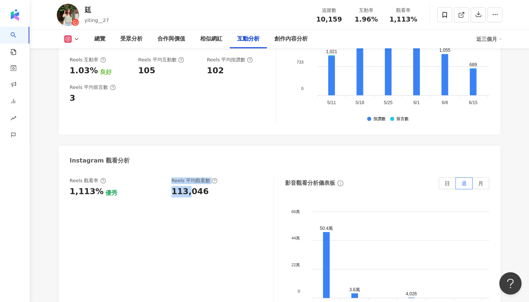
drag, startPoint x: 166, startPoint y: 186, endPoint x: 188, endPoint y: 186, distance: 21.5
click at [188, 186] on div "Reels 觀看率 1,113% 優秀 Reels 平均觀看數 113,046" at bounding box center [168, 187] width 197 height 20
click at [212, 188] on div "113,046" at bounding box center [219, 192] width 95 height 12
copy div "113,046"
drag, startPoint x: 169, startPoint y: 182, endPoint x: 209, endPoint y: 188, distance: 40.5
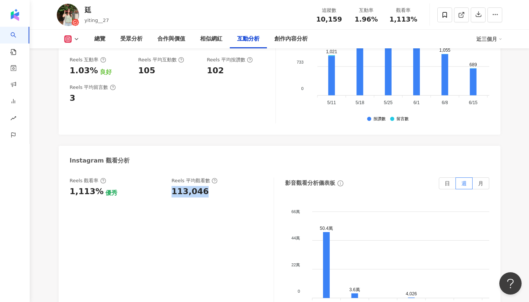
click at [209, 188] on div "Reels 觀看率 1,113% 優秀 Reels 平均觀看數 113,046" at bounding box center [168, 187] width 197 height 20
copy div "1,113%"
drag, startPoint x: 96, startPoint y: 184, endPoint x: 66, endPoint y: 184, distance: 30.5
click at [66, 184] on div "Reels 觀看率 1,113% 優秀 Reels 平均觀看數 113,046 影音觀看分析儀表板 日 週 月 66萬 66萬 44萬 44萬 22萬 22萬…" at bounding box center [280, 253] width 442 height 167
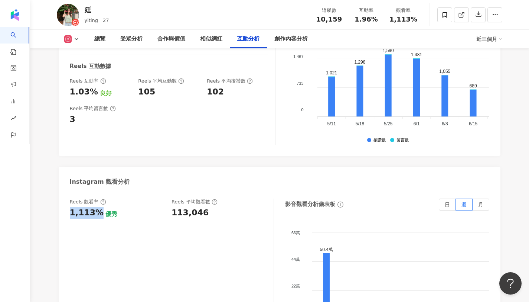
scroll to position [1553, 0]
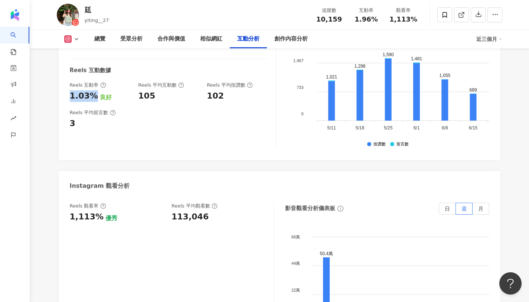
drag, startPoint x: 93, startPoint y: 88, endPoint x: 60, endPoint y: 93, distance: 32.7
click at [60, 93] on div "互動率 1.96% 良好 按讚評論比 1.02:100 普通 平均互動數 199 平均按讚數 197 平均留言數 2 Reels 互動數據 Reels 互動率…" at bounding box center [280, 76] width 442 height 167
copy div "1.03%"
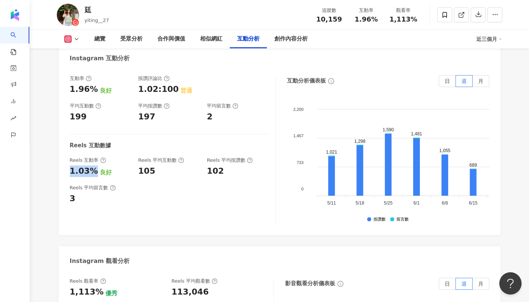
scroll to position [1473, 0]
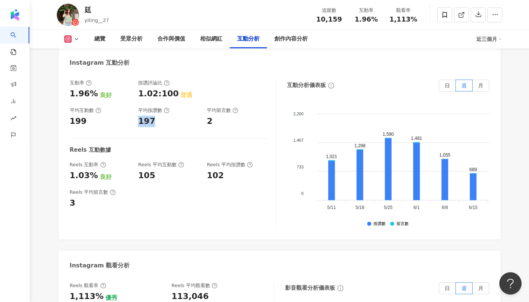
copy div "197"
drag, startPoint x: 138, startPoint y: 114, endPoint x: 169, endPoint y: 116, distance: 31.3
click at [169, 116] on div "互動率 1.96% 良好 按讚評論比 1.02:100 普通 平均互動數 199 平均按讚數 197 平均留言數 2" at bounding box center [169, 104] width 198 height 48
copy div "2"
drag, startPoint x: 221, startPoint y: 112, endPoint x: 204, endPoint y: 109, distance: 17.0
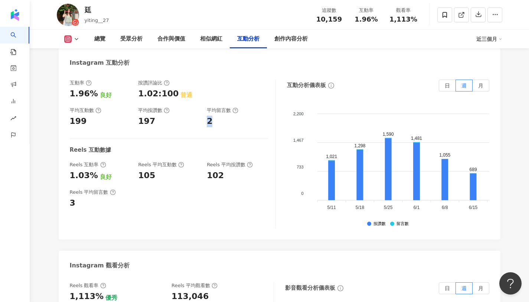
click at [204, 109] on div "互動率 1.96% 良好 按讚評論比 1.02:100 普通 平均互動數 199 平均按讚數 197 平均留言數 2" at bounding box center [169, 104] width 198 height 48
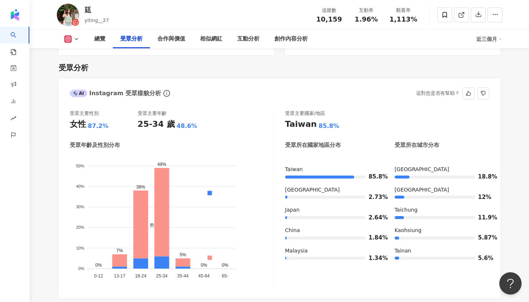
scroll to position [608, 0]
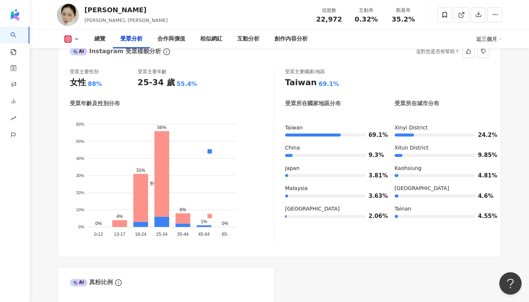
scroll to position [665, 0]
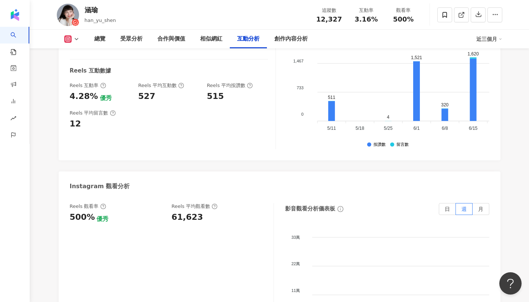
scroll to position [1547, 0]
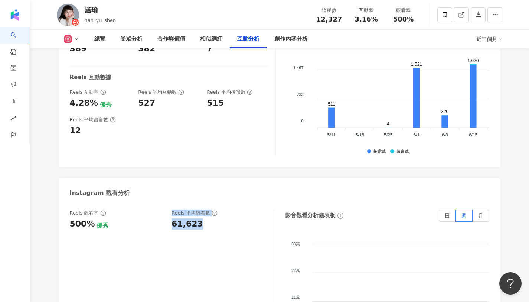
drag, startPoint x: 207, startPoint y: 198, endPoint x: 166, endPoint y: 200, distance: 40.5
click at [166, 210] on div "Reels 觀看率 500% 優秀 Reels 平均觀看數 61,623" at bounding box center [168, 220] width 197 height 20
click at [223, 221] on div "Reels 觀看率 500% 優秀 Reels 平均觀看數 61,623" at bounding box center [172, 284] width 204 height 149
drag, startPoint x: 202, startPoint y: 197, endPoint x: 167, endPoint y: 202, distance: 35.3
click at [167, 210] on div "Reels 觀看率 500% 優秀 Reels 平均觀看數 61,623" at bounding box center [168, 220] width 197 height 20
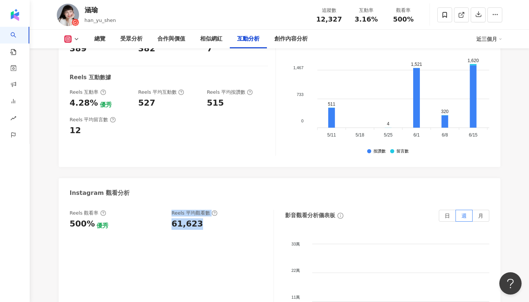
click at [210, 218] on div "61,623" at bounding box center [219, 224] width 95 height 12
drag, startPoint x: 198, startPoint y: 200, endPoint x: 172, endPoint y: 204, distance: 25.9
click at [172, 218] on div "61,623" at bounding box center [219, 224] width 95 height 12
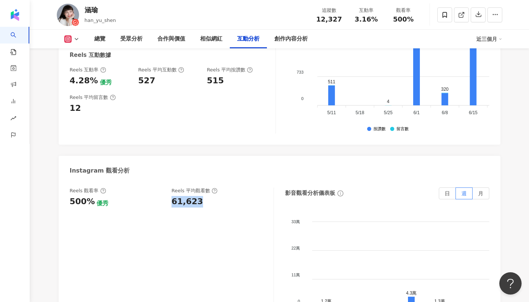
scroll to position [1575, 0]
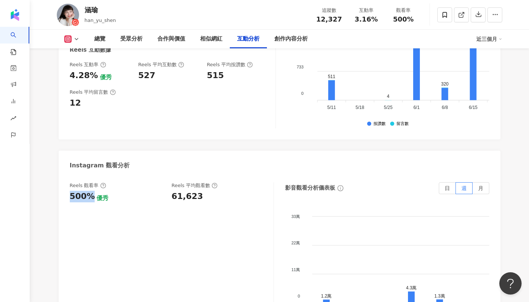
drag, startPoint x: 91, startPoint y: 169, endPoint x: 67, endPoint y: 174, distance: 25.1
click at [67, 175] on div "Reels 觀看率 500% 優秀 Reels 平均觀看數 61,623 影音觀看分析儀表板 日 週 月 33萬 33萬 22萬 22萬 11萬 11萬 0 …" at bounding box center [280, 258] width 442 height 167
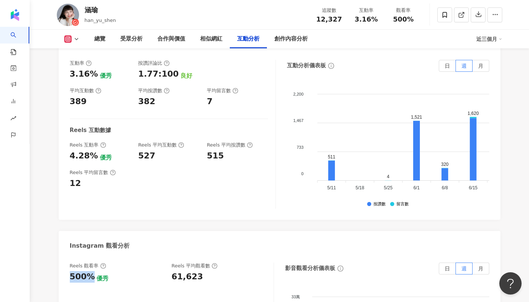
scroll to position [1477, 0]
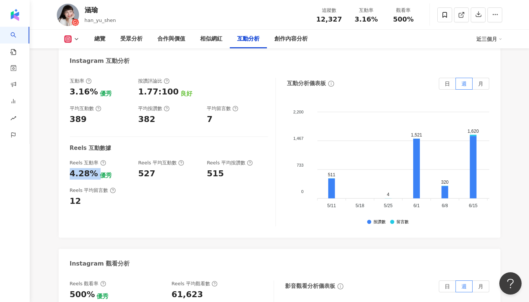
drag, startPoint x: 95, startPoint y: 148, endPoint x: 69, endPoint y: 147, distance: 26.4
click at [69, 147] on div "互動率 3.16% 優秀 按讚評論比 1.77:100 良好 平均互動數 389 平均按讚數 382 平均留言數 7 Reels 互動數據 Reels 互動率…" at bounding box center [280, 153] width 442 height 167
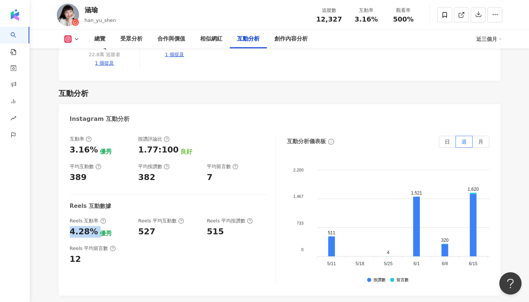
scroll to position [1441, 0]
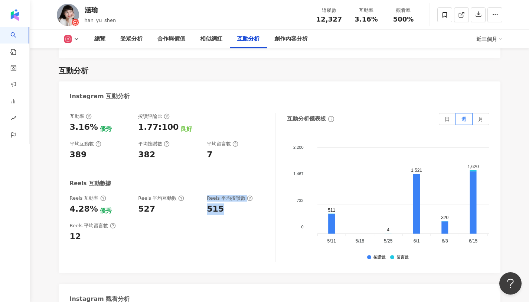
drag, startPoint x: 221, startPoint y: 187, endPoint x: 200, endPoint y: 190, distance: 20.8
click at [200, 190] on div "互動率 3.16% 優秀 按讚評論比 1.77:100 良好 平均互動數 389 平均按讚數 382 平均留言數 7 Reels 互動數據 Reels 互動率…" at bounding box center [173, 187] width 206 height 149
click at [214, 195] on div "互動率 3.16% 優秀 按讚評論比 1.77:100 良好 平均互動數 389 平均按讚數 382 平均留言數 7 Reels 互動數據 Reels 互動率…" at bounding box center [173, 187] width 206 height 149
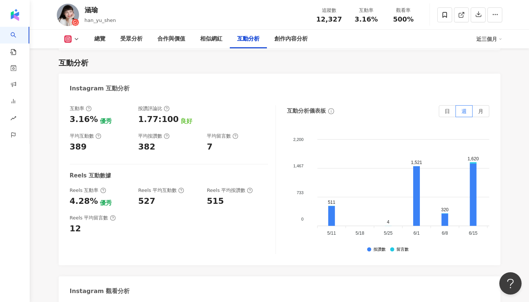
scroll to position [1448, 0]
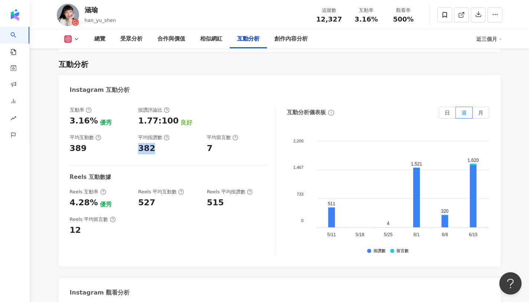
copy div "382"
drag, startPoint x: 154, startPoint y: 127, endPoint x: 136, endPoint y: 129, distance: 18.0
click at [136, 129] on div "互動率 3.16% 優秀 按讚評論比 1.77:100 良好 平均互動數 389 平均按讚數 382 平均留言數 7" at bounding box center [169, 131] width 198 height 48
copy div "平均留言數 7"
drag, startPoint x: 214, startPoint y: 123, endPoint x: 200, endPoint y: 123, distance: 14.1
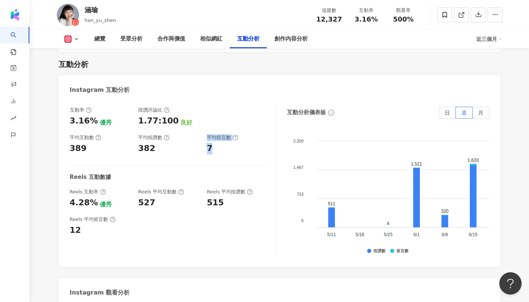
click at [200, 123] on div "互動率 3.16% 優秀 按讚評論比 1.77:100 良好 平均互動數 389 平均按讚數 382 平均留言數 7" at bounding box center [169, 131] width 198 height 48
click at [216, 143] on div "7" at bounding box center [237, 149] width 61 height 12
drag, startPoint x: 219, startPoint y: 124, endPoint x: 213, endPoint y: 125, distance: 6.4
click at [213, 143] on div "7" at bounding box center [237, 149] width 61 height 12
drag, startPoint x: 221, startPoint y: 123, endPoint x: 213, endPoint y: 128, distance: 10.0
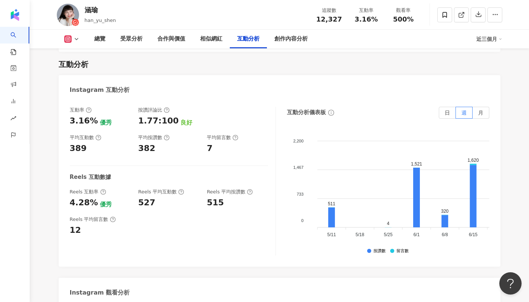
click at [213, 143] on div "7" at bounding box center [237, 149] width 61 height 12
copy div "7"
drag, startPoint x: 213, startPoint y: 127, endPoint x: 206, endPoint y: 127, distance: 6.7
click at [206, 127] on div "互動率 3.16% 優秀 按讚評論比 1.77:100 良好 平均互動數 389 平均按讚數 382 平均留言數 7" at bounding box center [169, 131] width 198 height 48
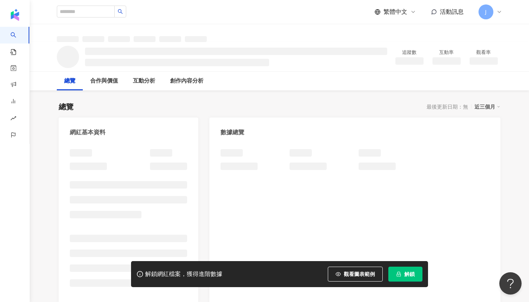
click at [406, 271] on span "解鎖" at bounding box center [410, 274] width 10 height 6
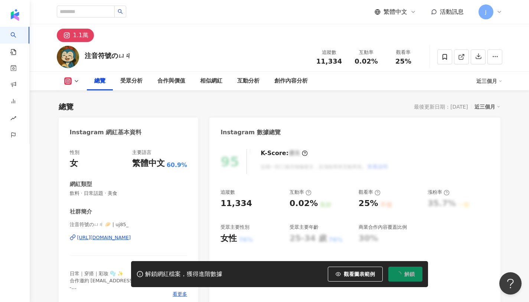
scroll to position [46, 0]
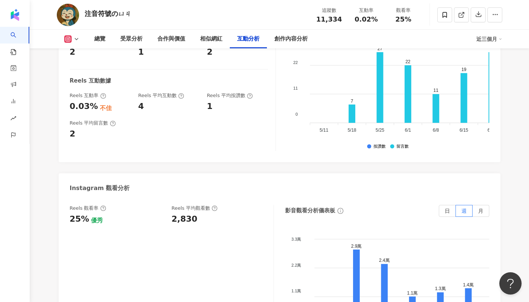
scroll to position [1609, 0]
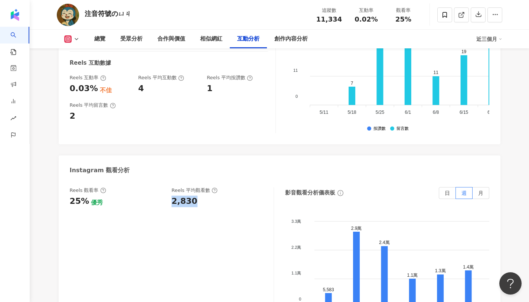
drag, startPoint x: 192, startPoint y: 193, endPoint x: 172, endPoint y: 196, distance: 21.0
click at [172, 196] on div "2,830" at bounding box center [185, 201] width 26 height 12
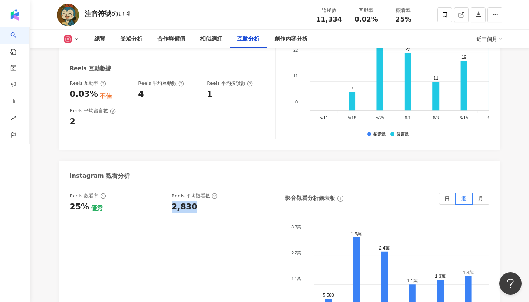
scroll to position [1589, 0]
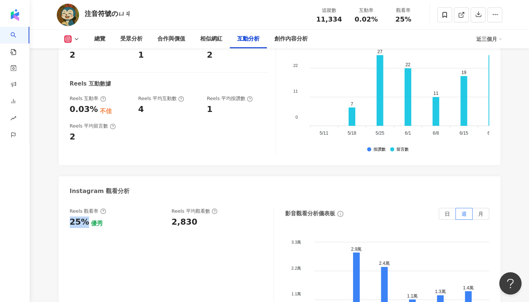
drag, startPoint x: 85, startPoint y: 215, endPoint x: 65, endPoint y: 216, distance: 20.1
click at [65, 216] on div "Reels 觀看率 25% 優秀 Reels 平均觀看數 2,830 影音觀看分析儀表板 日 週 月 3.3萬 3.3萬 2.2萬 2.2萬 1.1萬 1.1…" at bounding box center [280, 283] width 442 height 167
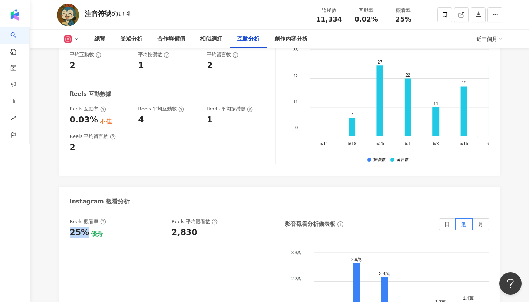
scroll to position [1582, 0]
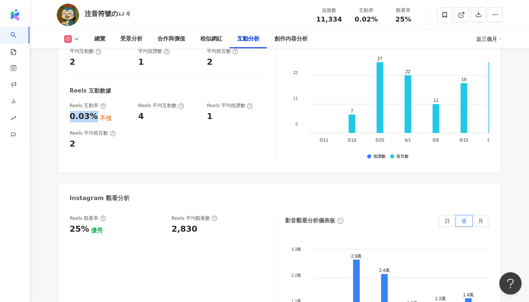
drag, startPoint x: 91, startPoint y: 100, endPoint x: 62, endPoint y: 104, distance: 29.3
click at [62, 104] on div "互動率 0.02% 不佳 按讚評論比 293.44:100 優秀 平均互動數 2 平均按讚數 1 平均留言數 2 Reels 互動數據 Reels 互動率 0…" at bounding box center [280, 88] width 442 height 167
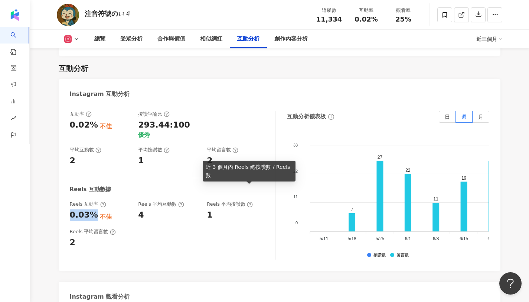
scroll to position [1492, 0]
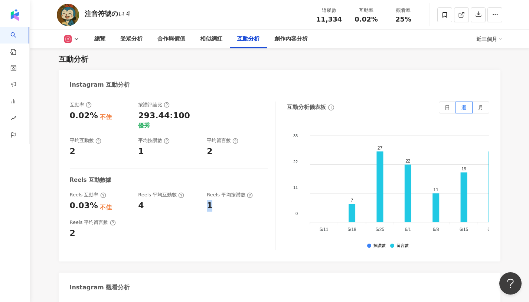
drag, startPoint x: 214, startPoint y: 185, endPoint x: 213, endPoint y: 190, distance: 4.7
click at [213, 200] on div "1" at bounding box center [237, 206] width 61 height 12
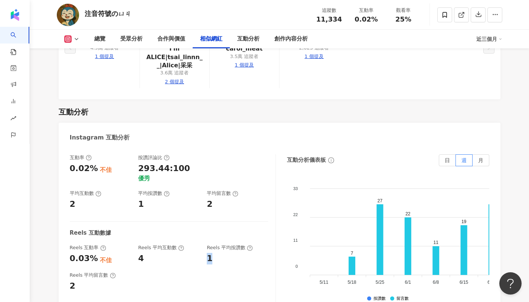
scroll to position [1443, 0]
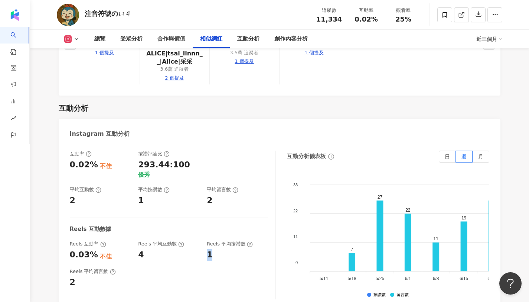
copy div "1"
drag, startPoint x: 208, startPoint y: 182, endPoint x: 239, endPoint y: 185, distance: 31.3
click at [239, 195] on div "2" at bounding box center [237, 201] width 61 height 12
copy div "2"
drag, startPoint x: 78, startPoint y: 266, endPoint x: 55, endPoint y: 264, distance: 22.8
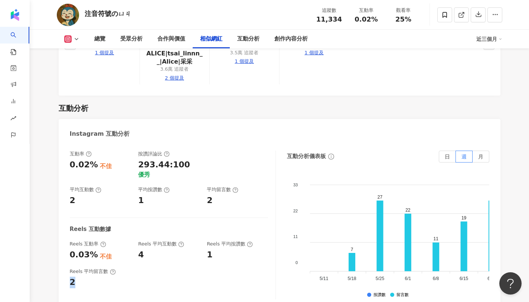
click at [55, 264] on div "總覽 最後更新日期：[DATE] 近三個月 Instagram 網紅基本資料 性別 女 主要語言 繁體中文 60.9% 網紅類型 飲料 · 日常話題 · 美食…" at bounding box center [280, 28] width 476 height 2762
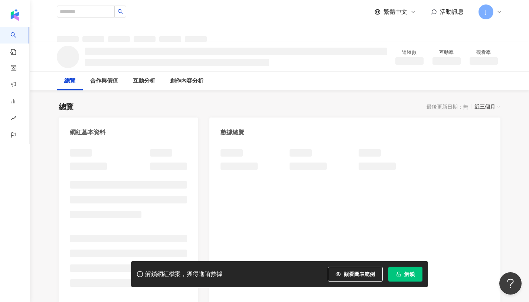
click at [406, 273] on span "解鎖" at bounding box center [410, 274] width 10 height 6
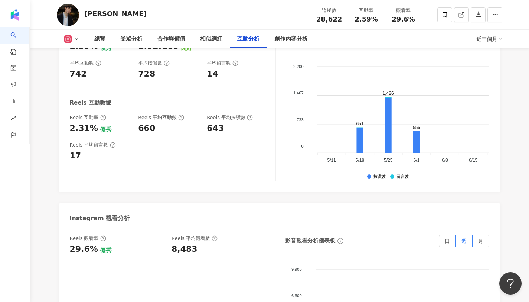
scroll to position [1485, 0]
drag, startPoint x: 198, startPoint y: 233, endPoint x: 168, endPoint y: 227, distance: 30.5
click at [168, 234] on div "Reels 觀看率 29.6% 優秀 Reels 平均觀看數 8,483" at bounding box center [168, 244] width 197 height 20
copy div "8,483"
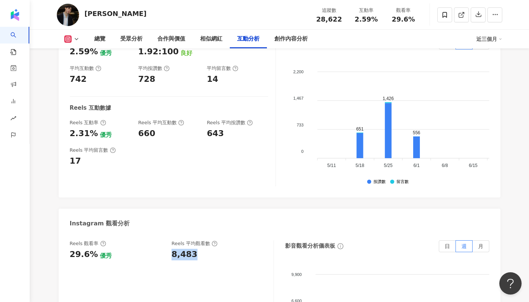
scroll to position [1497, 0]
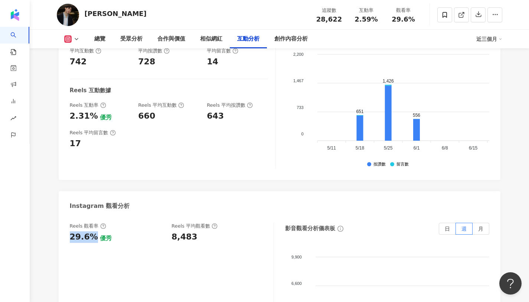
copy div "29.6%"
drag, startPoint x: 91, startPoint y: 221, endPoint x: 62, endPoint y: 221, distance: 29.4
click at [62, 221] on div "Reels 觀看率 29.6% 優秀 Reels 平均觀看數 8,483 影音觀看分析儀表板 日 週 月 9,900 9,900 6,600 6,600 3,…" at bounding box center [280, 298] width 442 height 167
copy div "2.31%"
drag, startPoint x: 69, startPoint y: 98, endPoint x: 93, endPoint y: 98, distance: 23.8
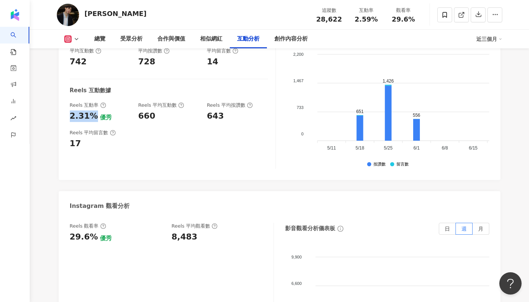
click at [93, 98] on div "互動率 2.59% 優秀 按讚評論比 1.92:100 良好 平均互動數 742 平均按讚數 728 平均留言數 14 Reels 互動數據 Reels 互動…" at bounding box center [280, 96] width 442 height 167
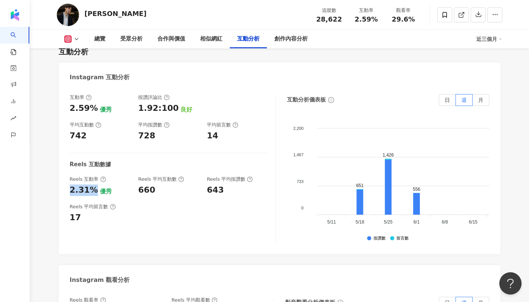
scroll to position [1426, 0]
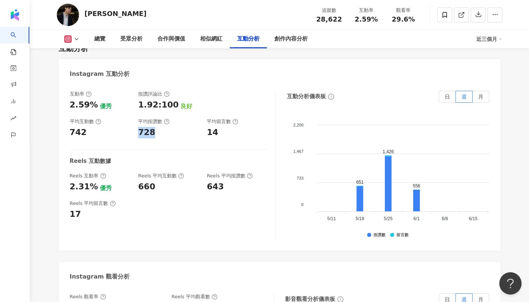
drag, startPoint x: 137, startPoint y: 115, endPoint x: 177, endPoint y: 111, distance: 39.6
click at [177, 111] on div "互動率 2.59% 優秀 按讚評論比 1.92:100 良好 平均互動數 742 平均按讚數 728 平均留言數 14" at bounding box center [169, 115] width 198 height 48
copy div "728"
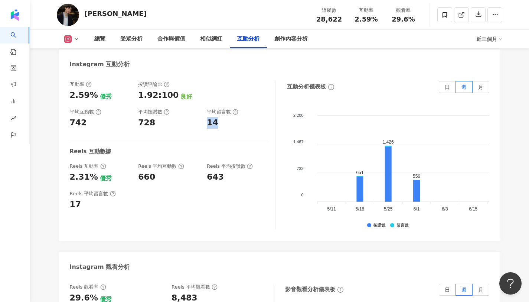
copy div "14"
drag, startPoint x: 204, startPoint y: 109, endPoint x: 228, endPoint y: 107, distance: 23.5
click at [228, 107] on div "互動率 2.59% 優秀 按讚評論比 1.92:100 良好 平均互動數 742 平均按讚數 728 平均留言數 14" at bounding box center [169, 105] width 198 height 48
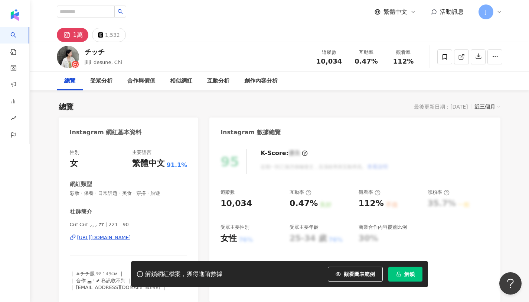
click at [408, 275] on span "解鎖" at bounding box center [410, 274] width 10 height 6
click at [408, 276] on span "解鎖" at bounding box center [410, 274] width 10 height 6
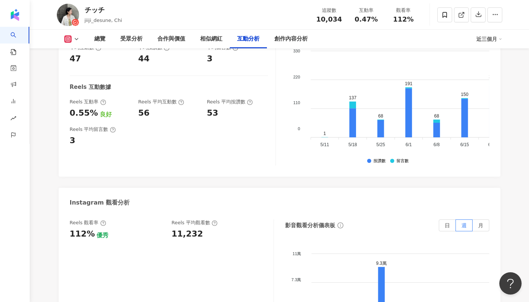
scroll to position [1548, 0]
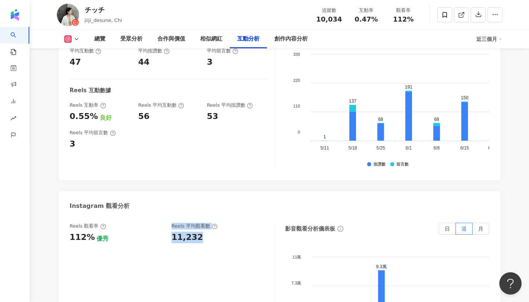
drag, startPoint x: 168, startPoint y: 229, endPoint x: 209, endPoint y: 230, distance: 41.6
click at [209, 230] on div "Reels 觀看率 112% 優秀 [PERSON_NAME] 平均觀看數 11,232" at bounding box center [168, 233] width 197 height 20
copy div "11,232"
drag, startPoint x: 208, startPoint y: 228, endPoint x: 172, endPoint y: 227, distance: 35.7
click at [172, 231] on div "11,232" at bounding box center [219, 237] width 95 height 12
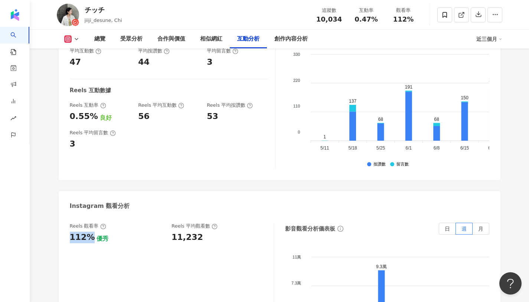
copy div "112%"
drag, startPoint x: 90, startPoint y: 227, endPoint x: 67, endPoint y: 223, distance: 23.4
click at [67, 223] on div "Reels 觀看率 112% 優秀 Reels 平均觀看數 11,232 影音觀看分析儀表板 日 週 月 11萬 11萬 7.3萬 7.3萬 3.7萬 3.7…" at bounding box center [280, 298] width 442 height 167
copy div "0.55%"
drag, startPoint x: 94, startPoint y: 107, endPoint x: 61, endPoint y: 106, distance: 32.4
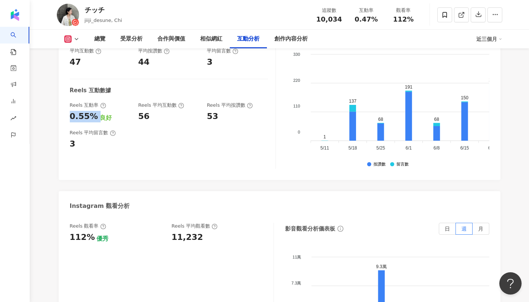
click at [61, 106] on div "互動率 0.47% 普通 按讚評論比 6.71:100 優秀 平均互動數 47 平均按讚數 44 平均留言數 3 Reels 互動數據 Reels 互動率 0…" at bounding box center [280, 96] width 442 height 167
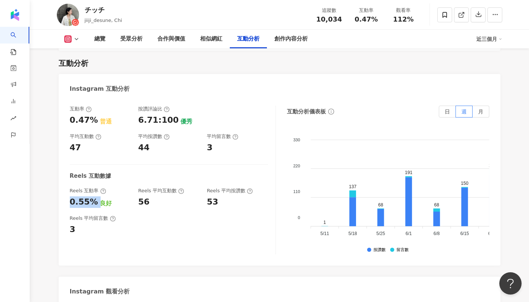
scroll to position [1472, 0]
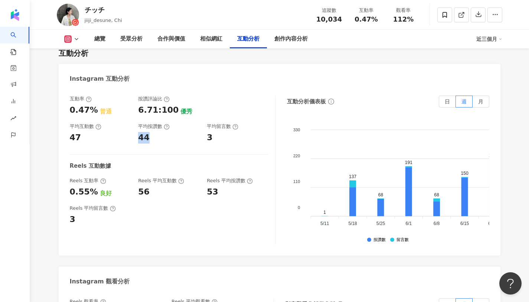
copy div "44"
drag, startPoint x: 139, startPoint y: 127, endPoint x: 156, endPoint y: 129, distance: 17.9
click at [156, 132] on div "44" at bounding box center [168, 138] width 61 height 12
copy div "3"
drag, startPoint x: 207, startPoint y: 127, endPoint x: 224, endPoint y: 130, distance: 17.2
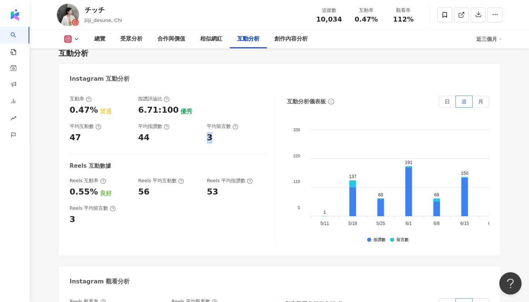
click at [224, 132] on div "3" at bounding box center [237, 138] width 61 height 12
